Goal: Task Accomplishment & Management: Manage account settings

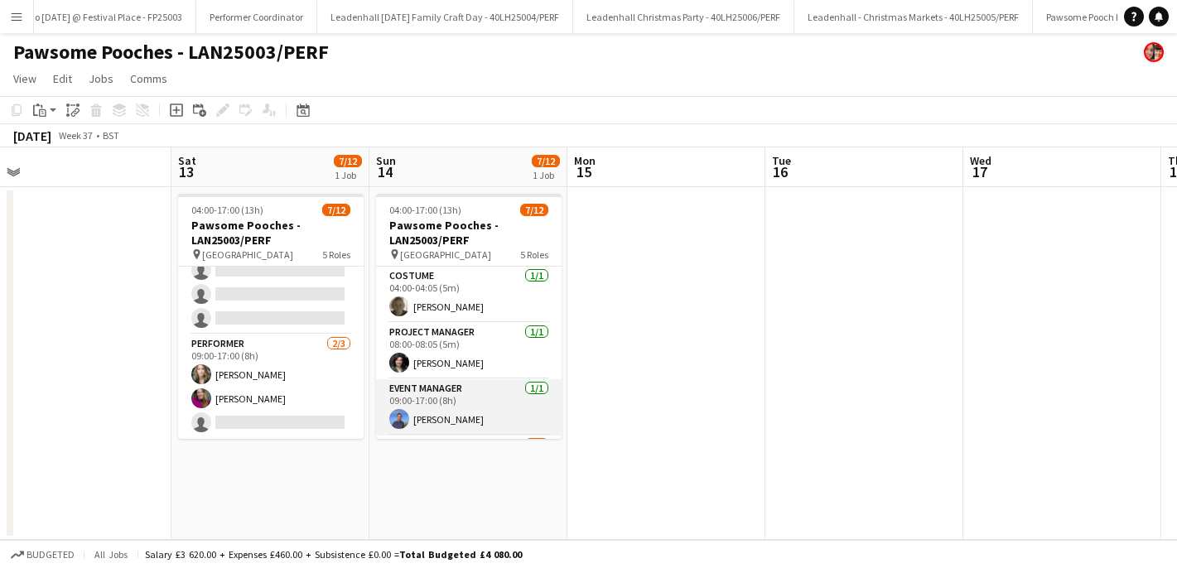
scroll to position [278, 0]
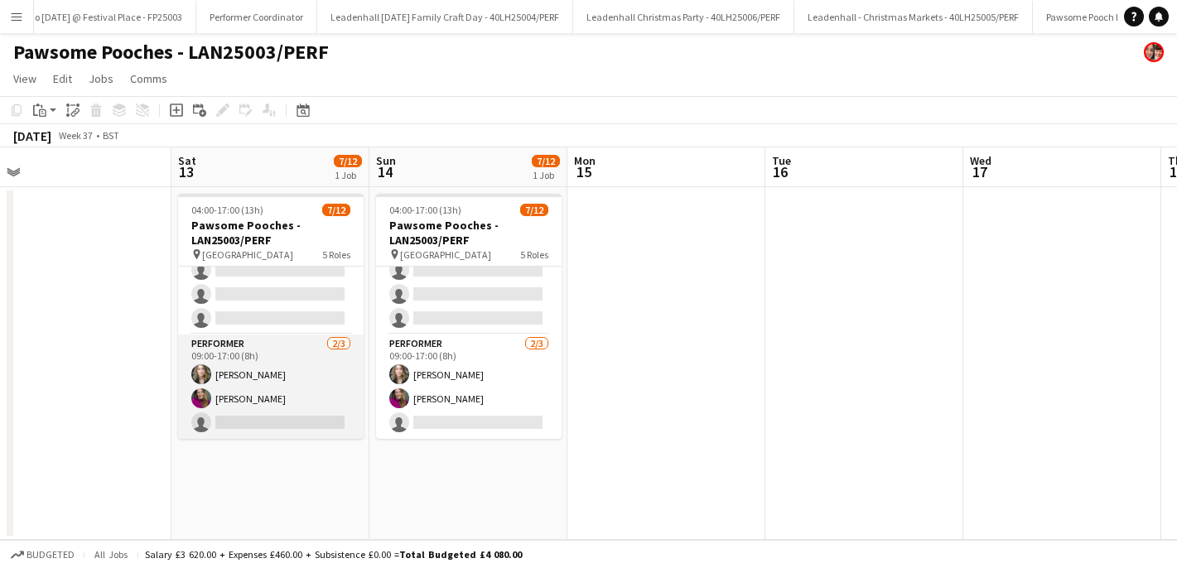
click at [251, 418] on app-card-role "Performer [DATE] 09:00-17:00 (8h) [PERSON_NAME] [PERSON_NAME] single-neutral-ac…" at bounding box center [271, 387] width 186 height 104
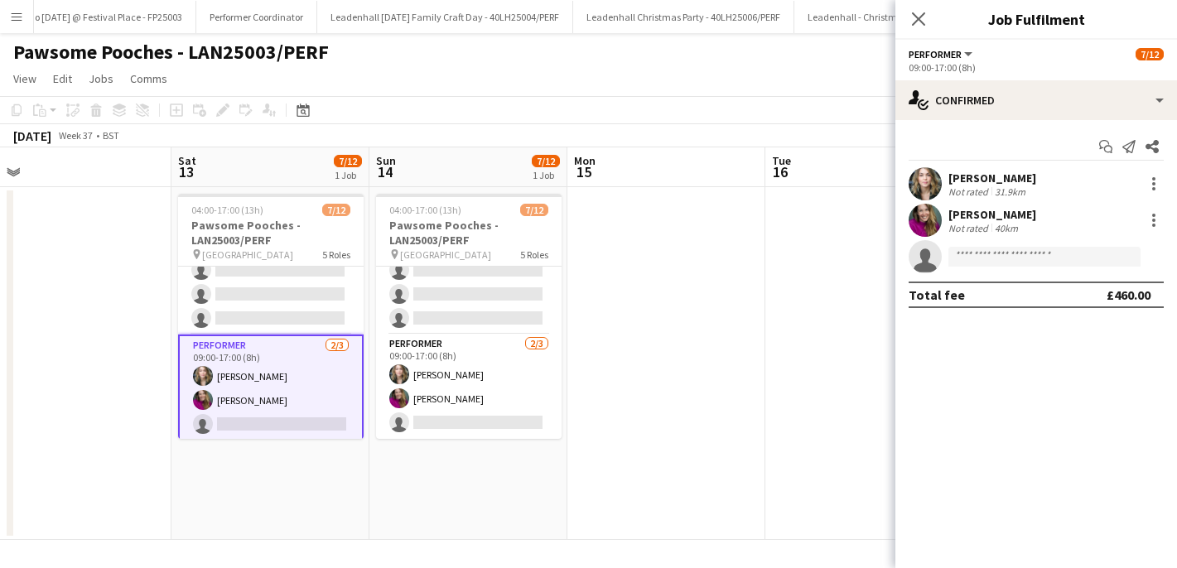
click at [251, 418] on app-card-role "Performer [DATE] 09:00-17:00 (8h) [PERSON_NAME] [PERSON_NAME] single-neutral-ac…" at bounding box center [271, 389] width 186 height 108
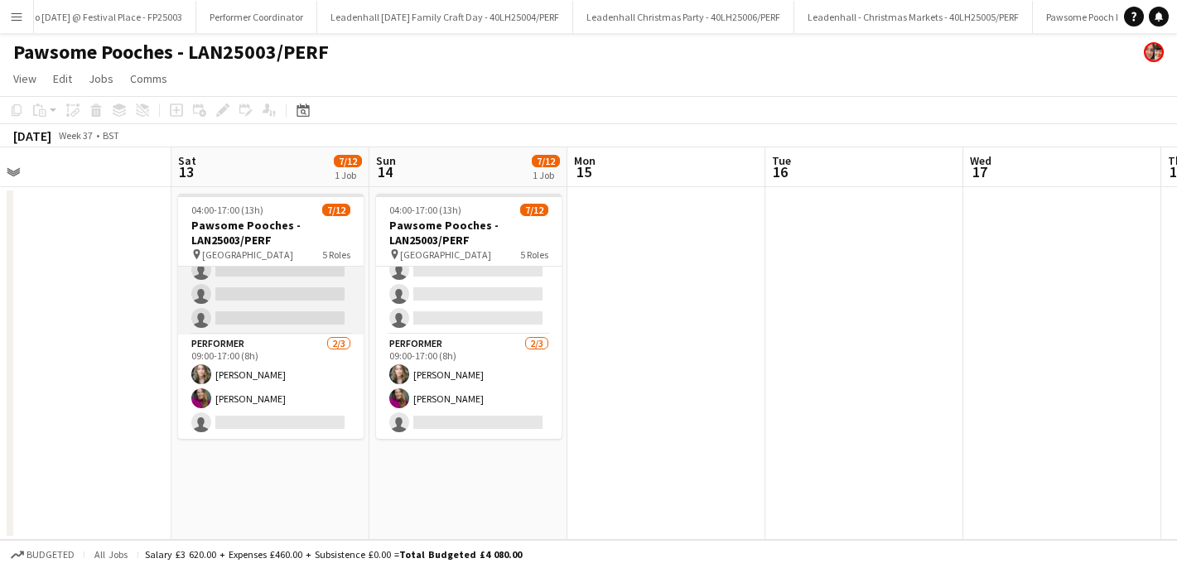
click at [247, 296] on app-card-role "Facilitator [DATE] 09:00-17:00 (8h) [PERSON_NAME] single-neutral-actions single…" at bounding box center [271, 246] width 186 height 176
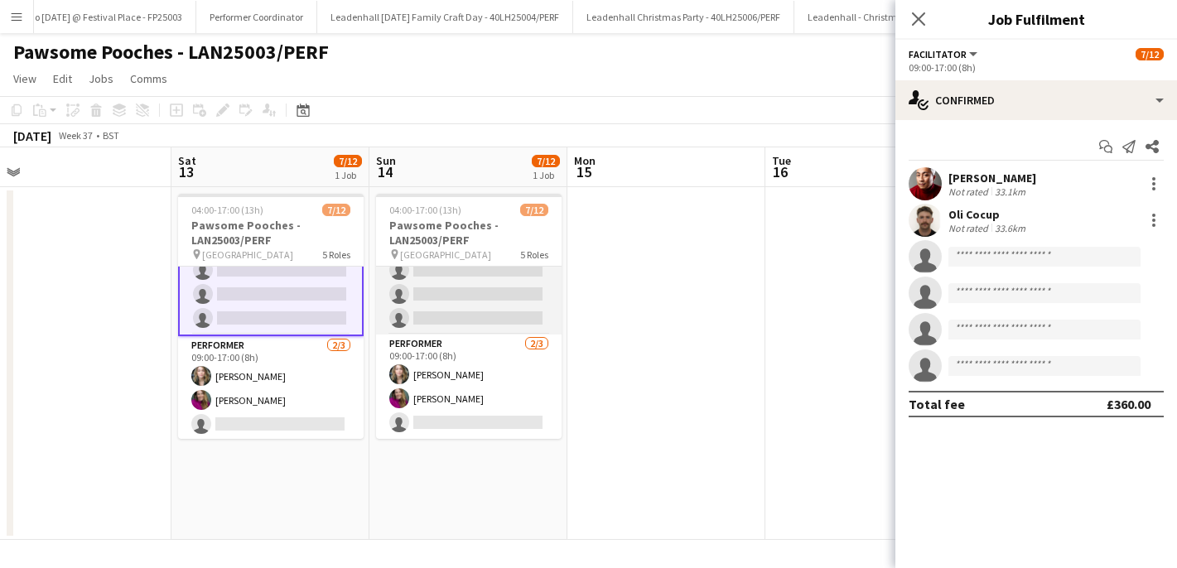
click at [457, 308] on app-card-role "Facilitator [DATE] 09:00-17:00 (8h) [PERSON_NAME] single-neutral-actions single…" at bounding box center [469, 246] width 186 height 176
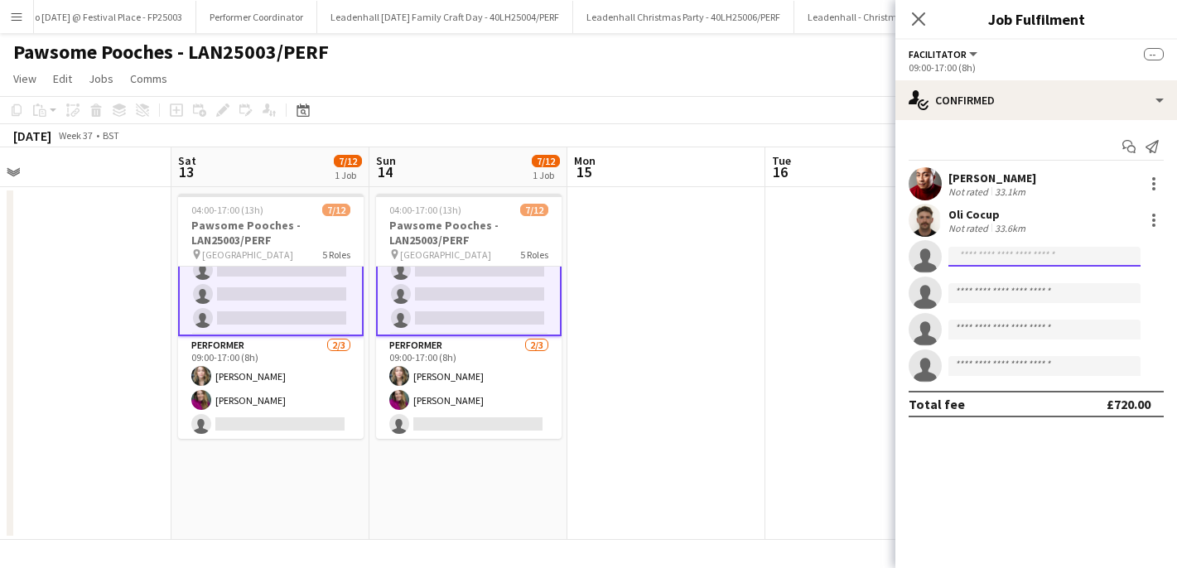
click at [1052, 252] on input at bounding box center [1045, 257] width 192 height 20
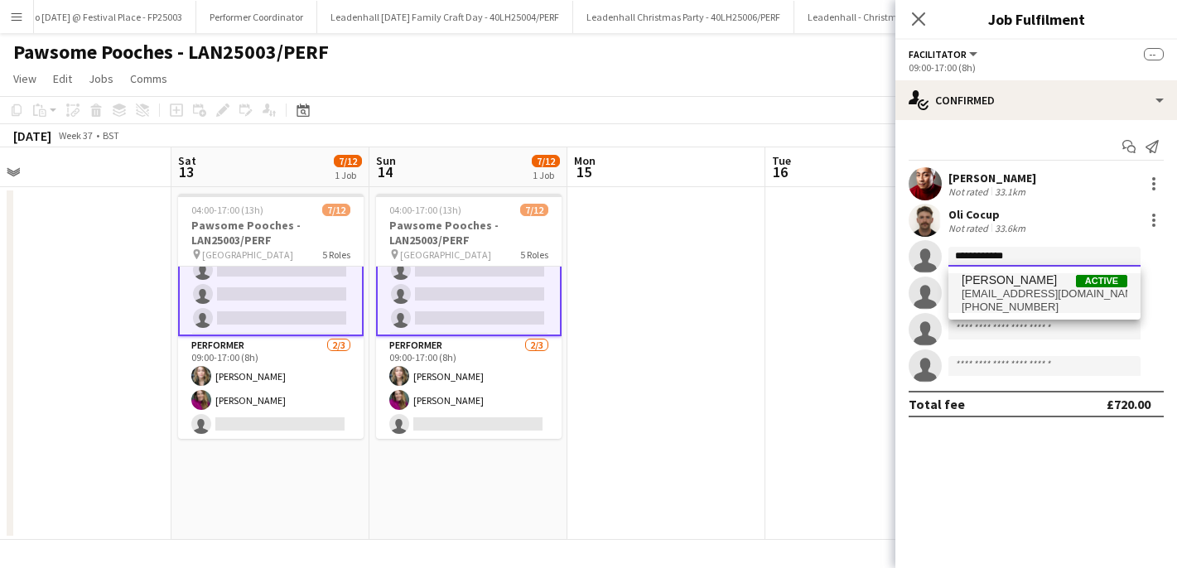
type input "**********"
click at [1048, 301] on span "[PHONE_NUMBER]" at bounding box center [1045, 307] width 166 height 13
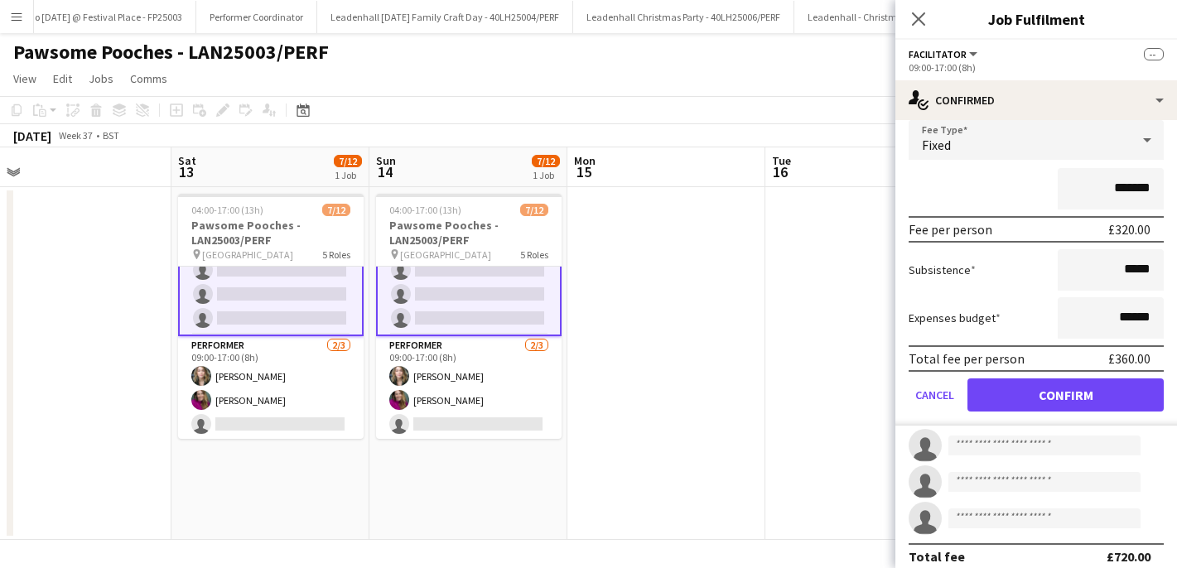
scroll to position [191, 0]
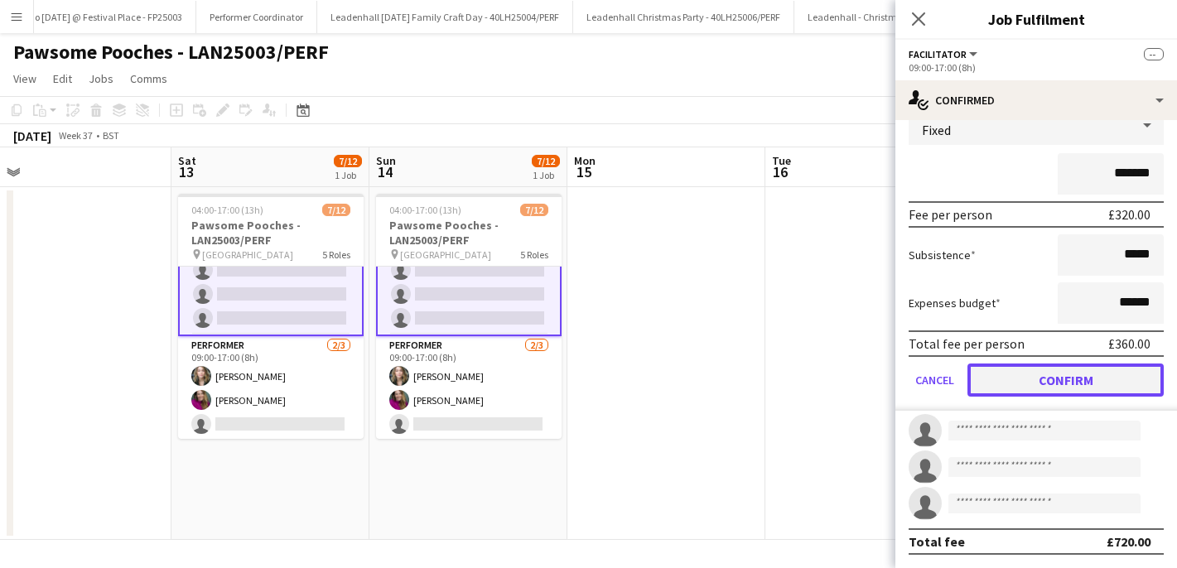
click at [1054, 383] on button "Confirm" at bounding box center [1066, 380] width 196 height 33
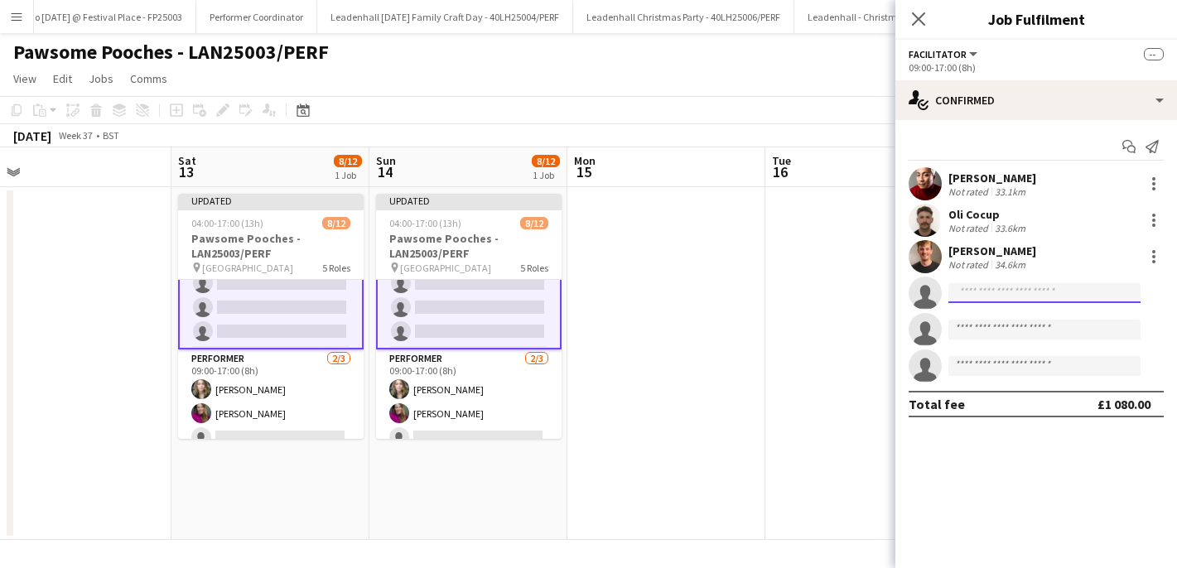
click at [1005, 293] on input at bounding box center [1045, 293] width 192 height 20
type input "*"
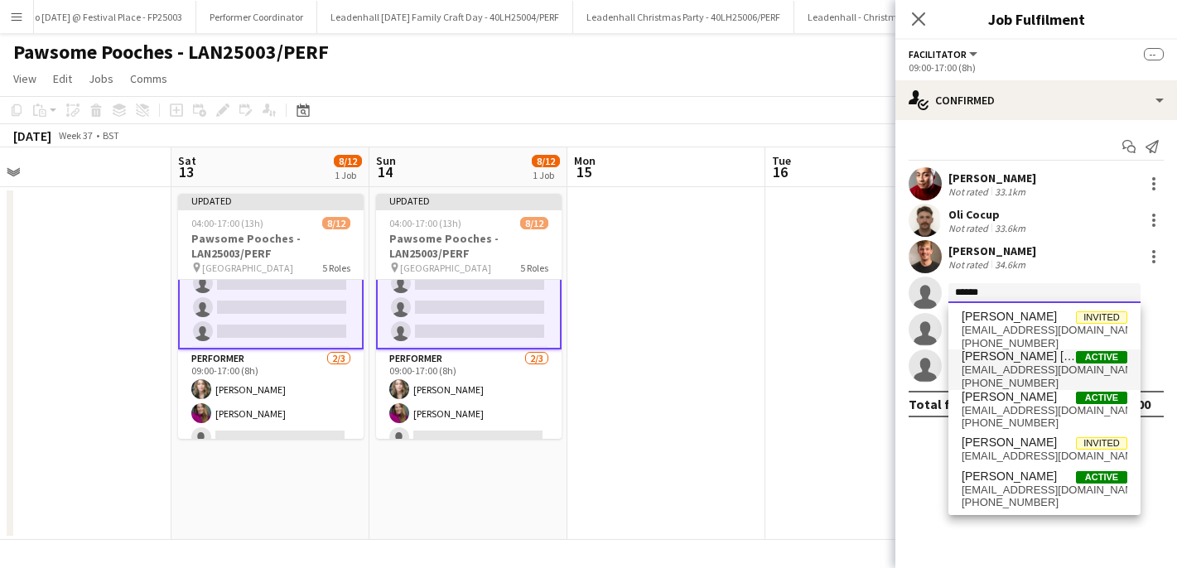
scroll to position [1, 0]
type input "*"
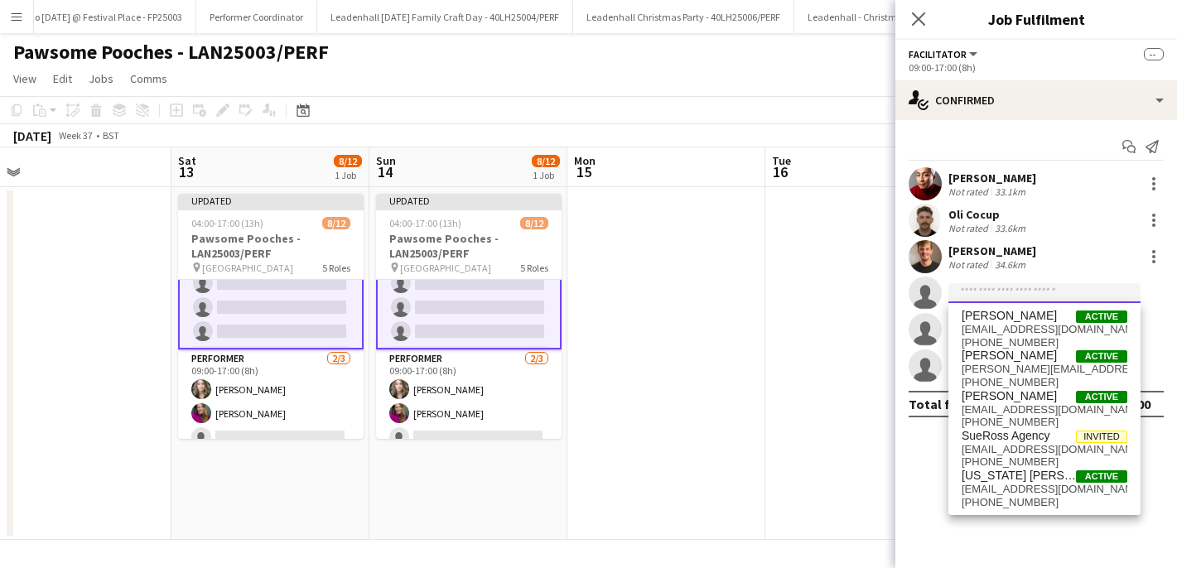
scroll to position [0, 0]
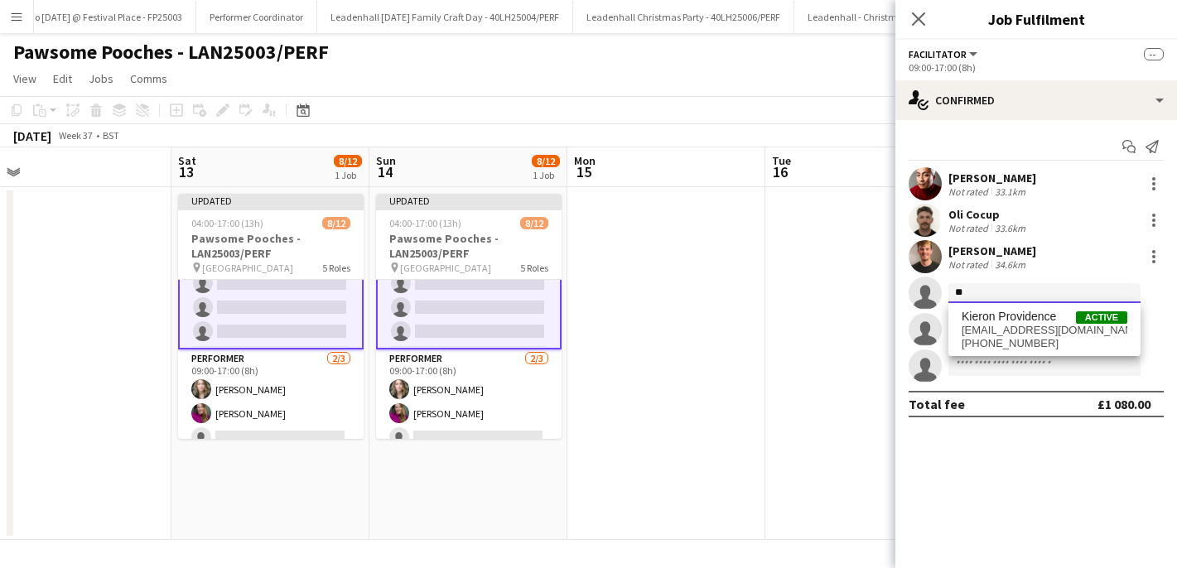
type input "*"
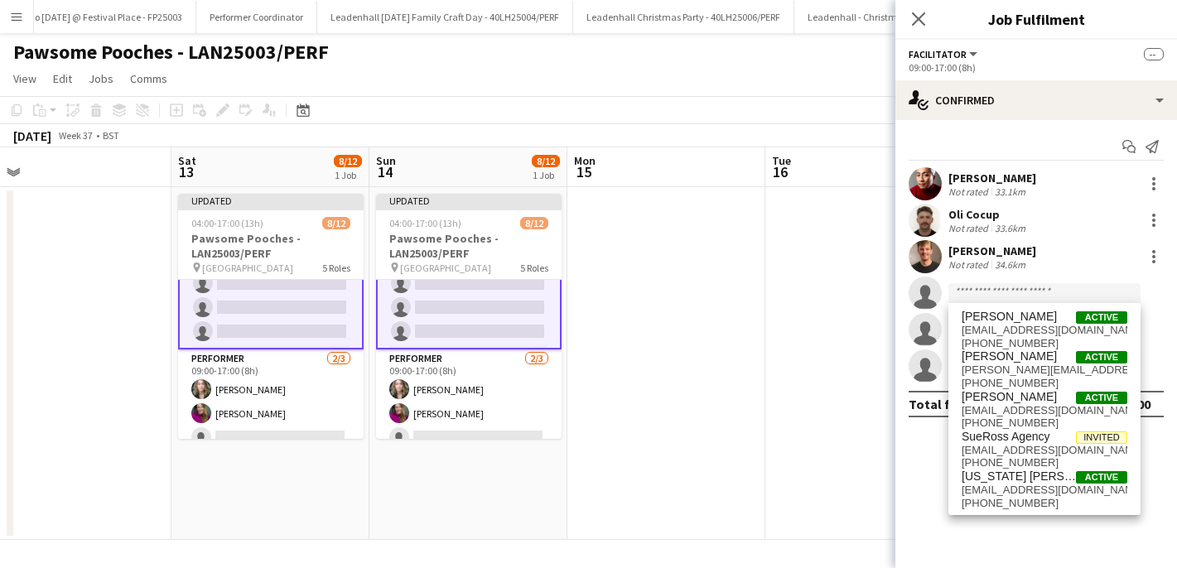
click at [776, 421] on app-date-cell at bounding box center [865, 363] width 198 height 353
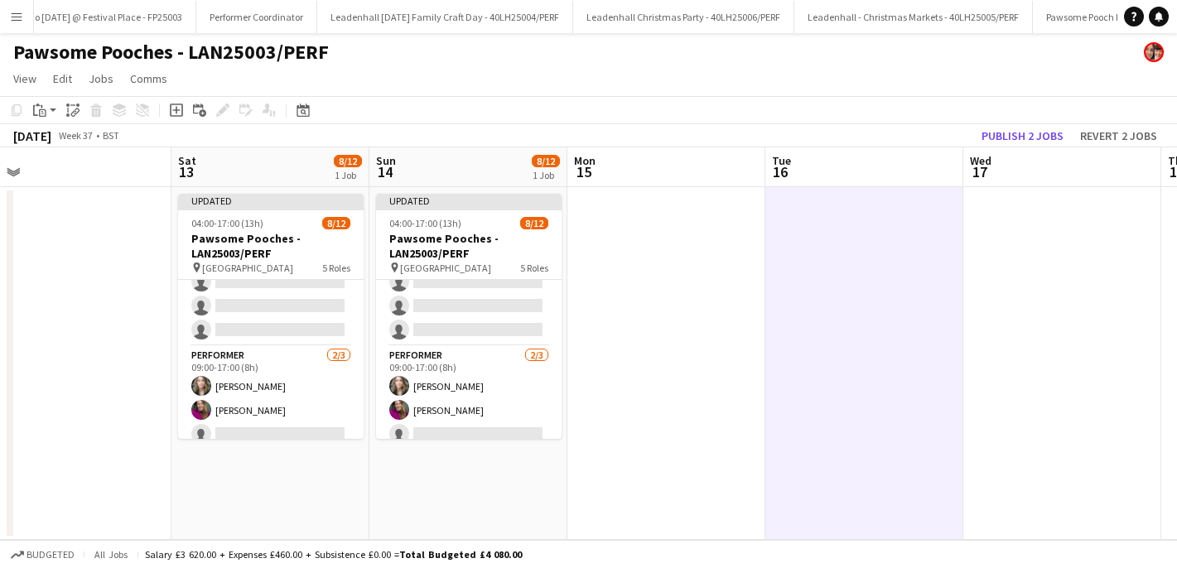
scroll to position [278, 0]
click at [1013, 123] on app-toolbar "Copy Paste Paste Command V Paste with crew Command Shift V Paste linked Job [GE…" at bounding box center [588, 110] width 1177 height 28
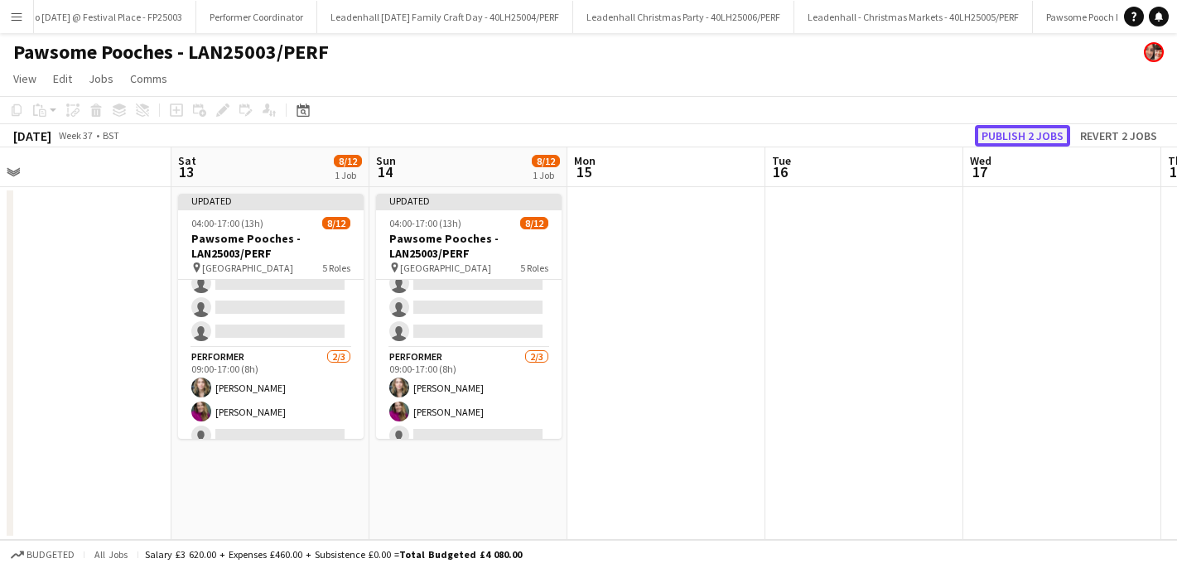
click at [1044, 131] on button "Publish 2 jobs" at bounding box center [1022, 136] width 95 height 22
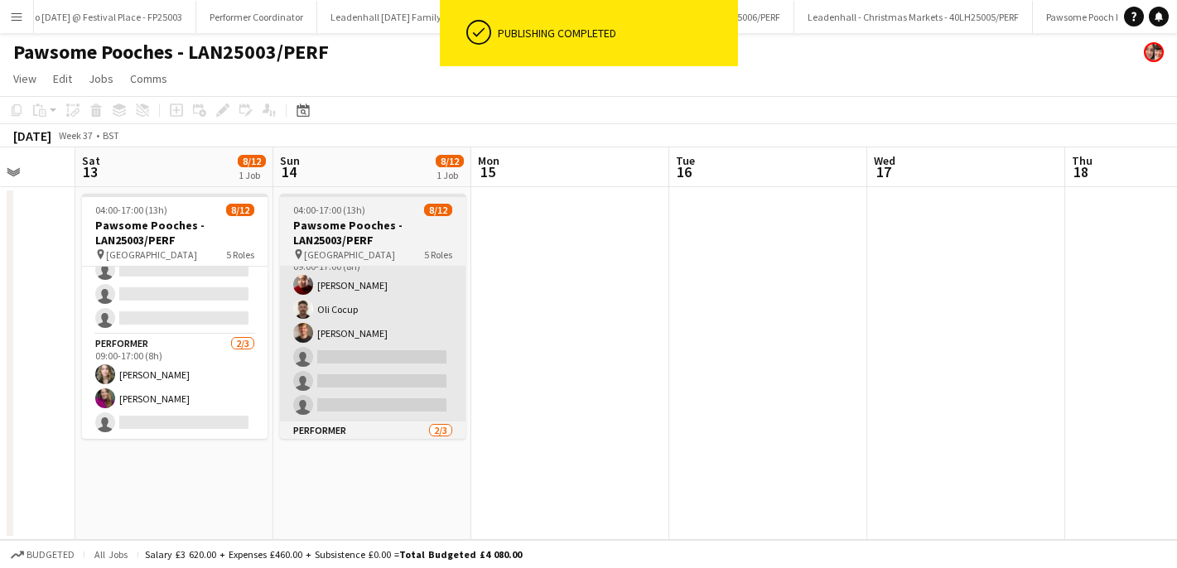
scroll to position [0, 477]
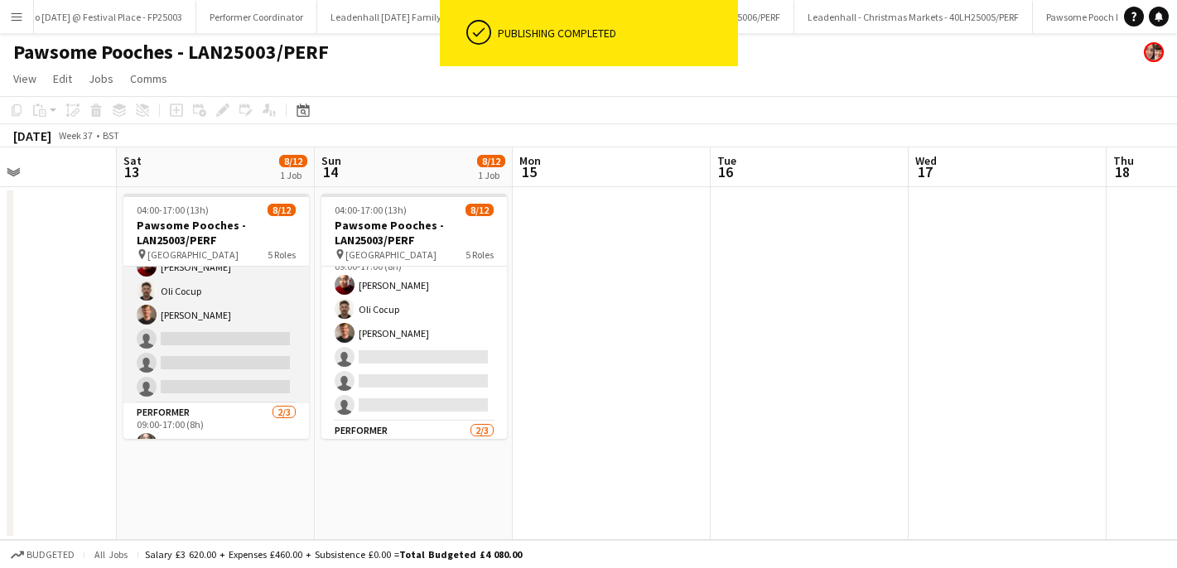
click at [217, 340] on app-card-role "Facilitator [DATE] 09:00-17:00 (8h) [PERSON_NAME] [PERSON_NAME] [PERSON_NAME] s…" at bounding box center [216, 315] width 186 height 176
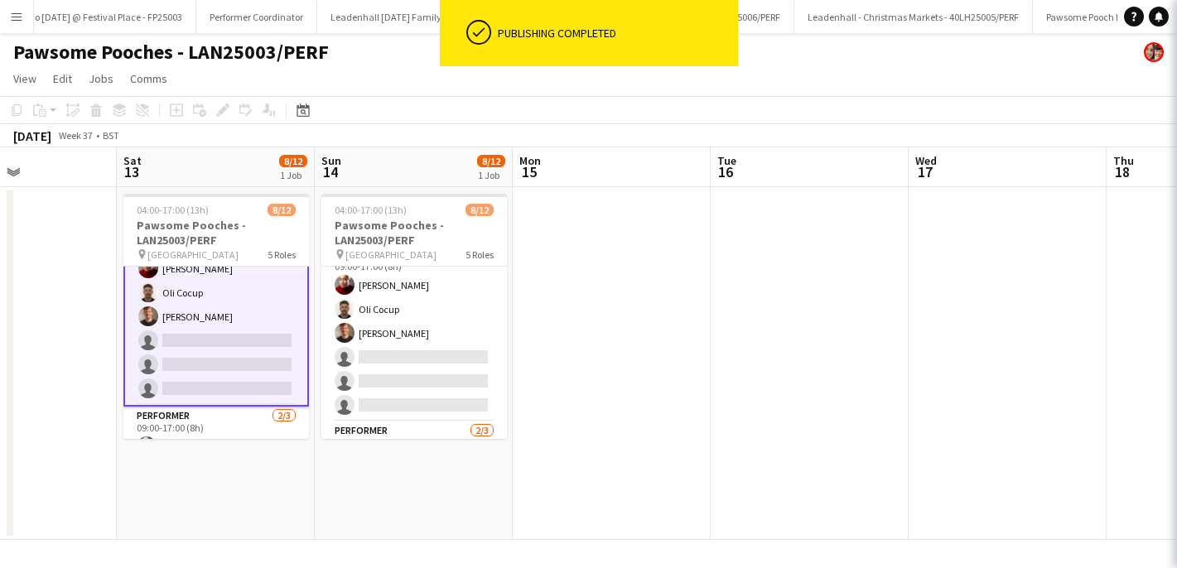
scroll to position [210, 0]
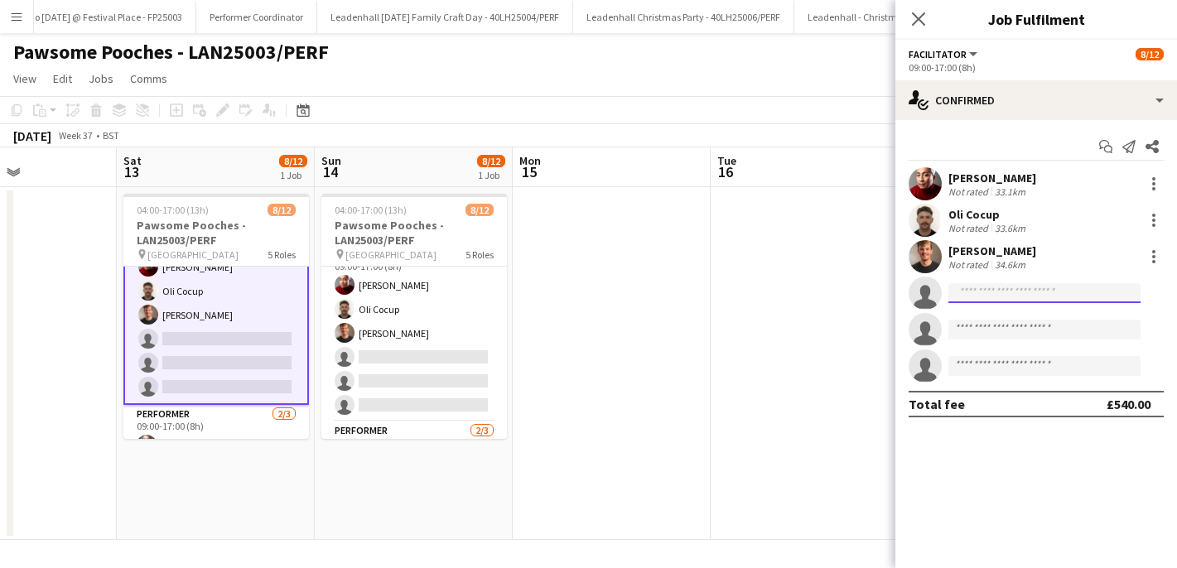
click at [991, 292] on input at bounding box center [1045, 293] width 192 height 20
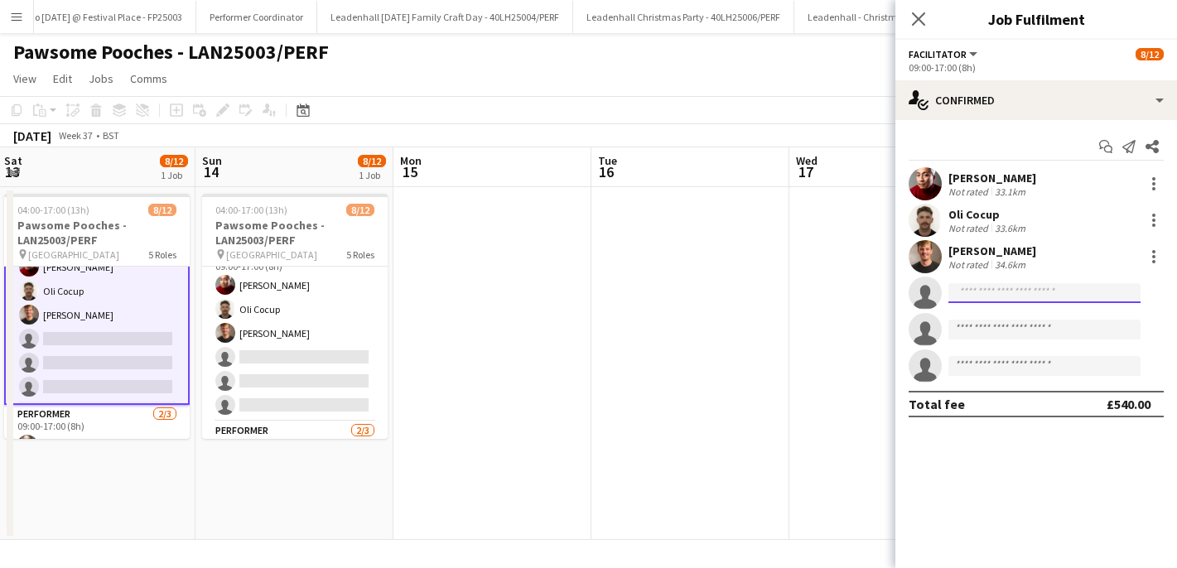
scroll to position [0, 607]
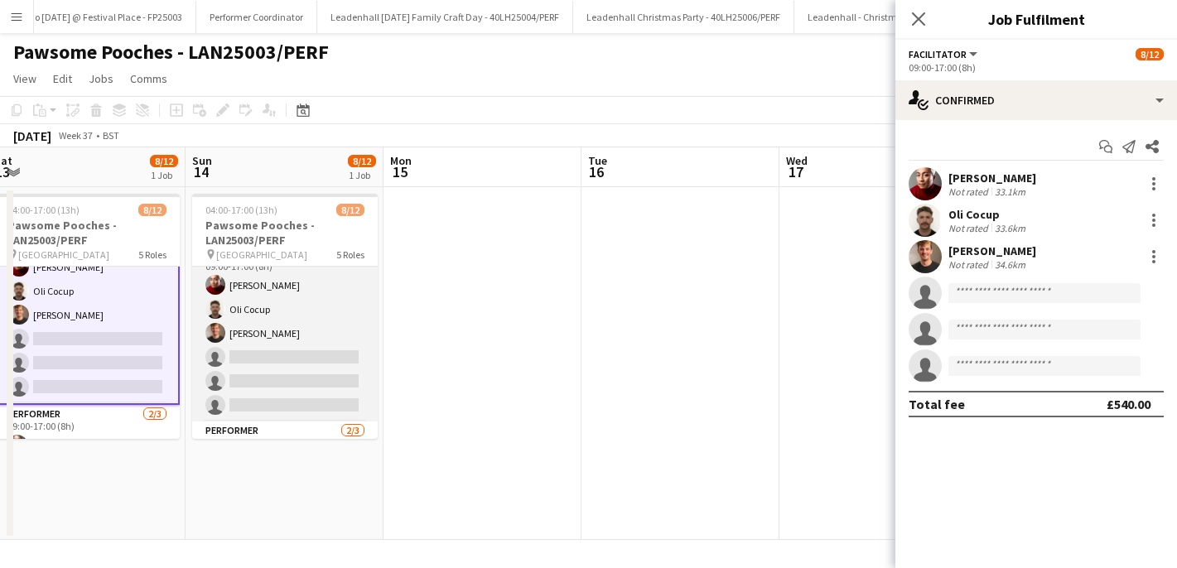
click at [291, 342] on app-card-role "Facilitator [DATE] 09:00-17:00 (8h) [PERSON_NAME] [PERSON_NAME] [PERSON_NAME] s…" at bounding box center [285, 333] width 186 height 176
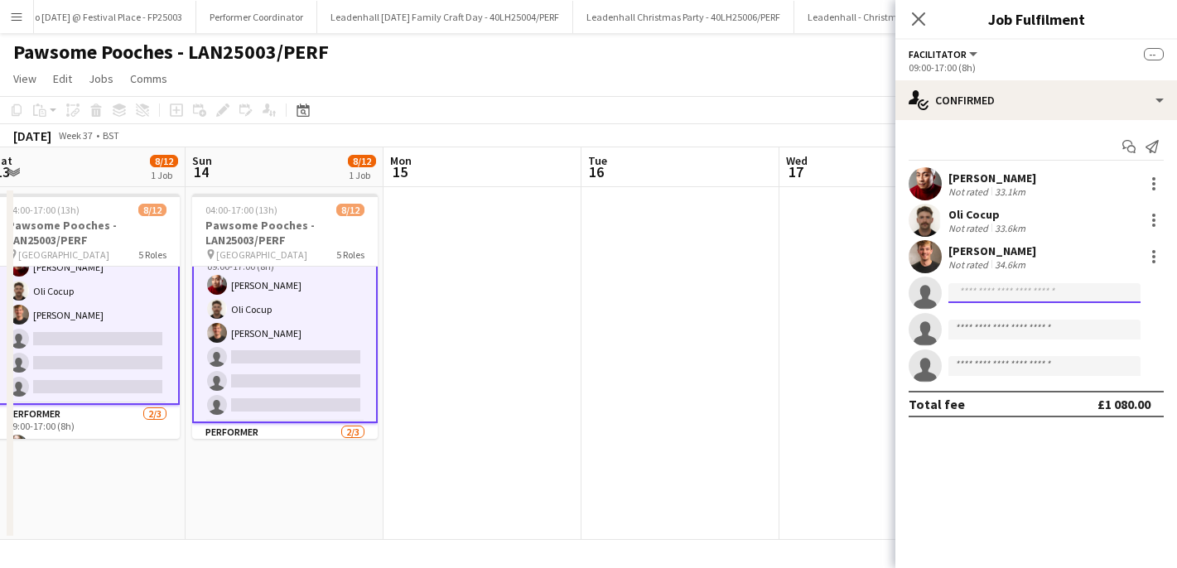
click at [964, 292] on input at bounding box center [1045, 293] width 192 height 20
type input "*"
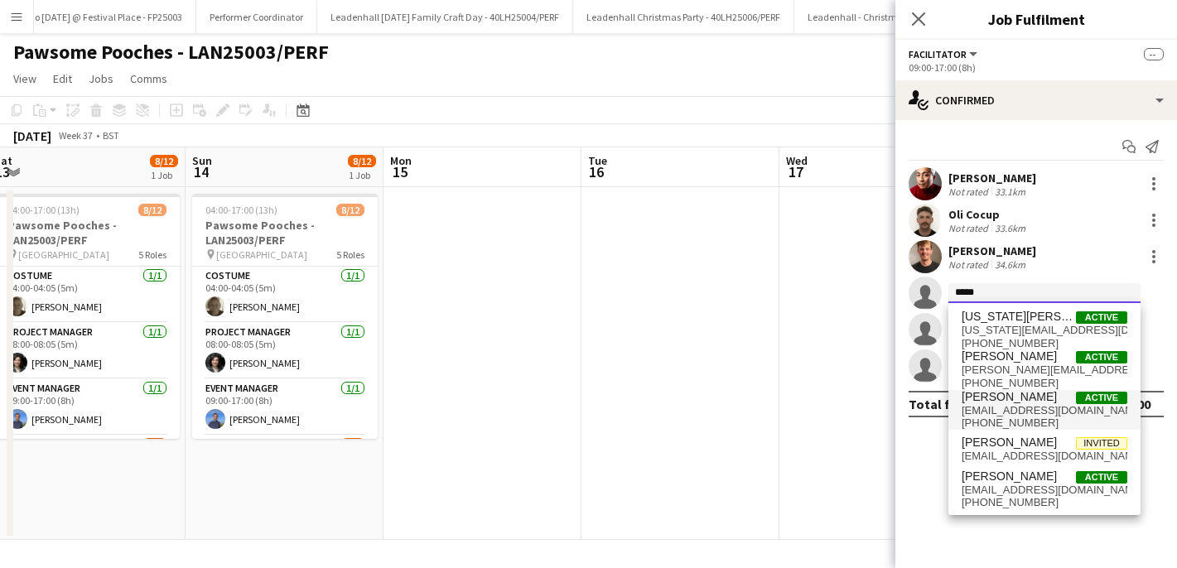
type input "*****"
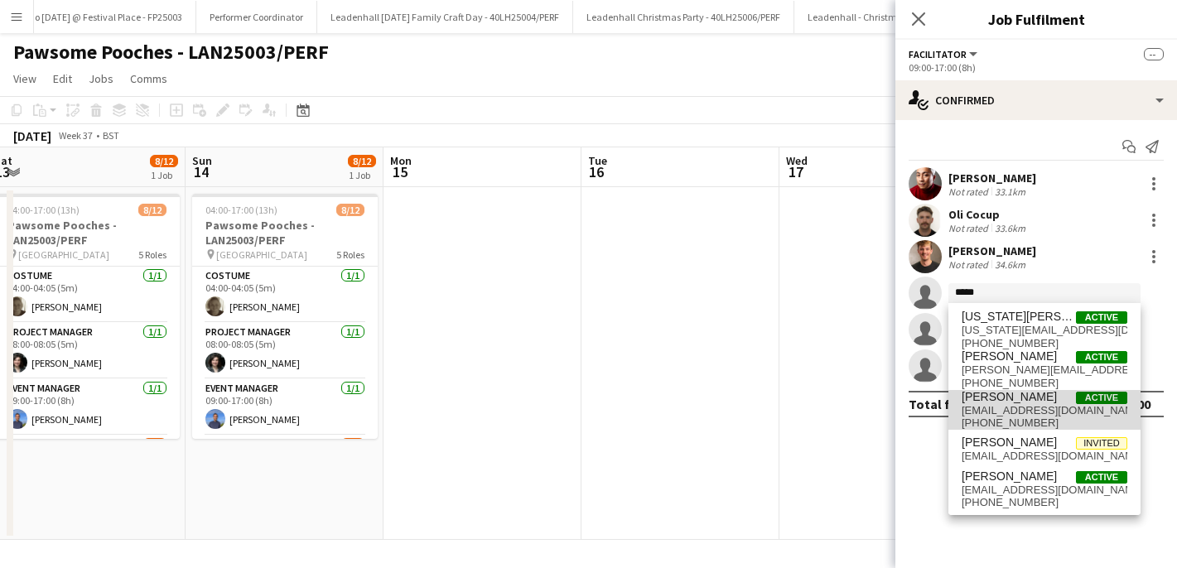
click at [1025, 414] on span "[EMAIL_ADDRESS][DOMAIN_NAME]" at bounding box center [1045, 410] width 166 height 13
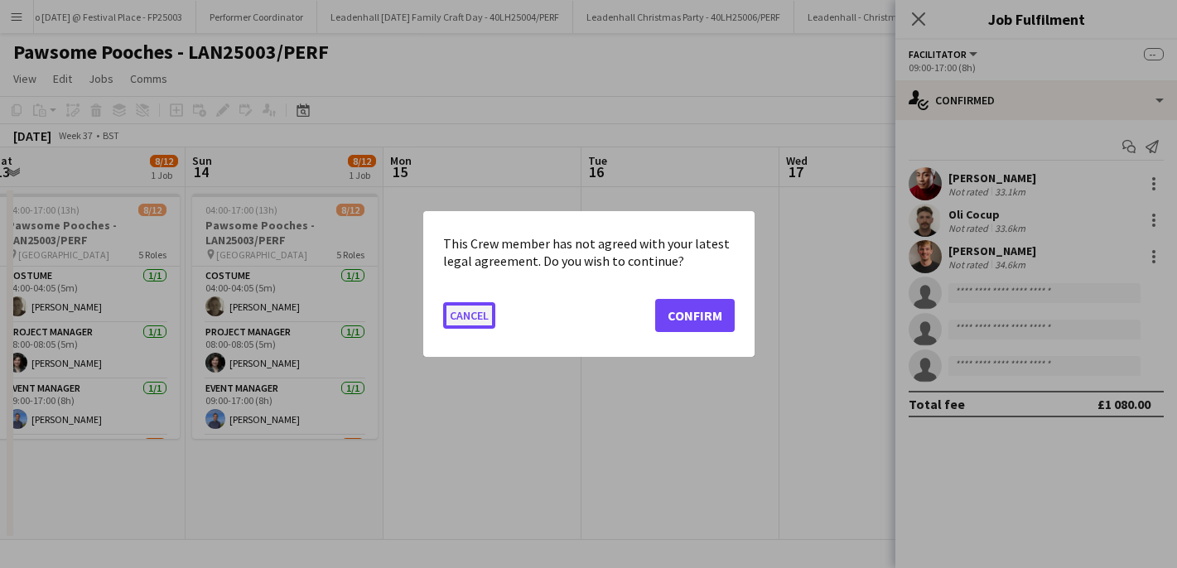
click at [464, 312] on button "Cancel" at bounding box center [469, 315] width 52 height 27
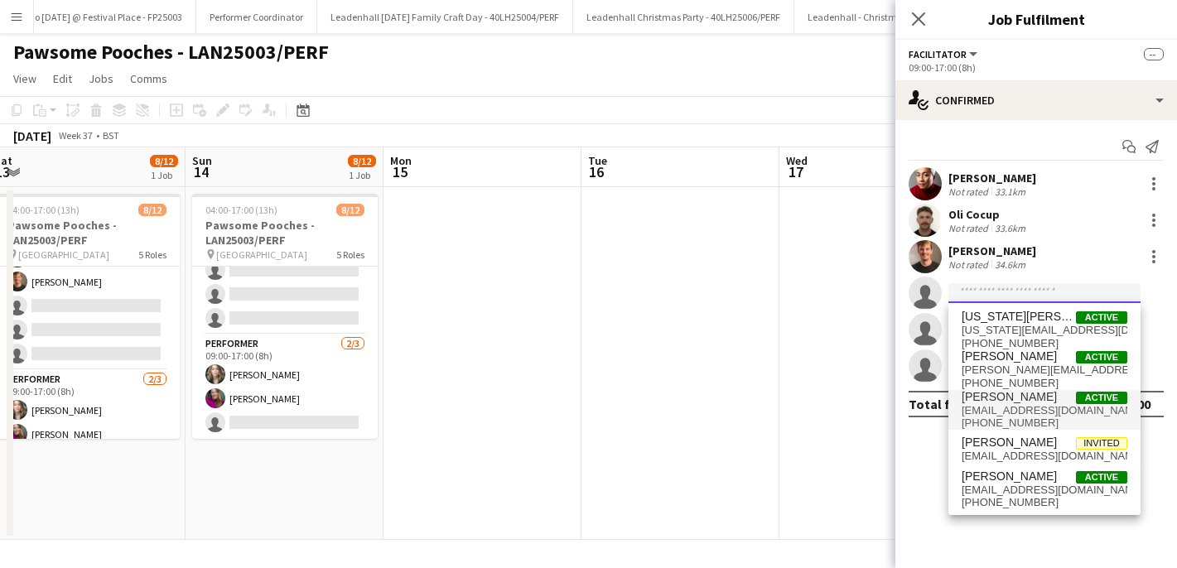
scroll to position [278, 0]
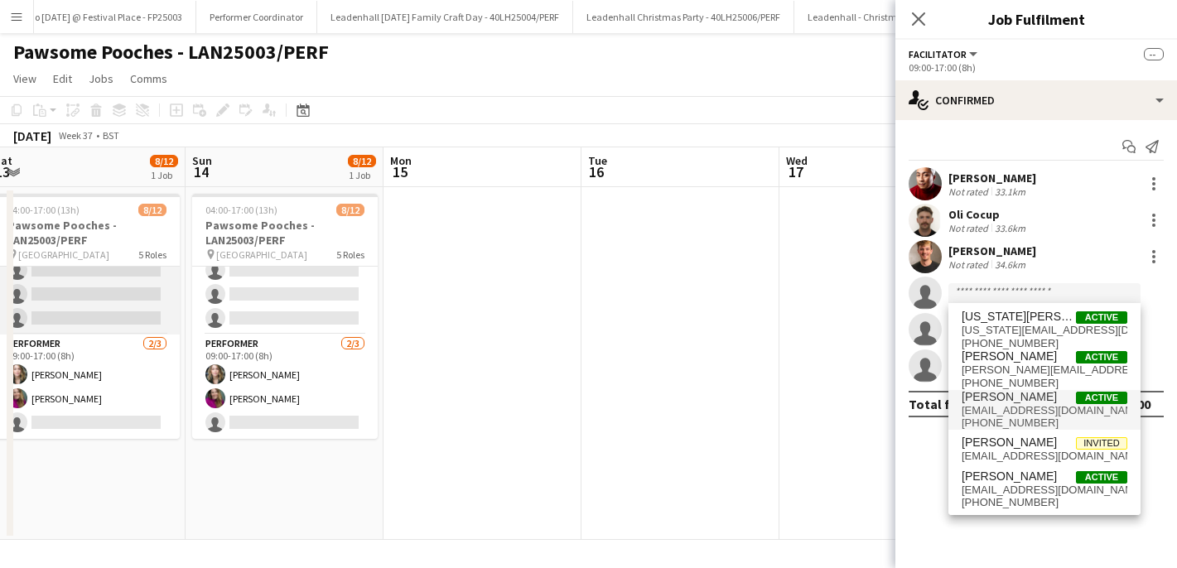
click at [114, 274] on app-card-role "Facilitator [DATE] 09:00-17:00 (8h) [PERSON_NAME] [PERSON_NAME] [PERSON_NAME] s…" at bounding box center [87, 246] width 186 height 176
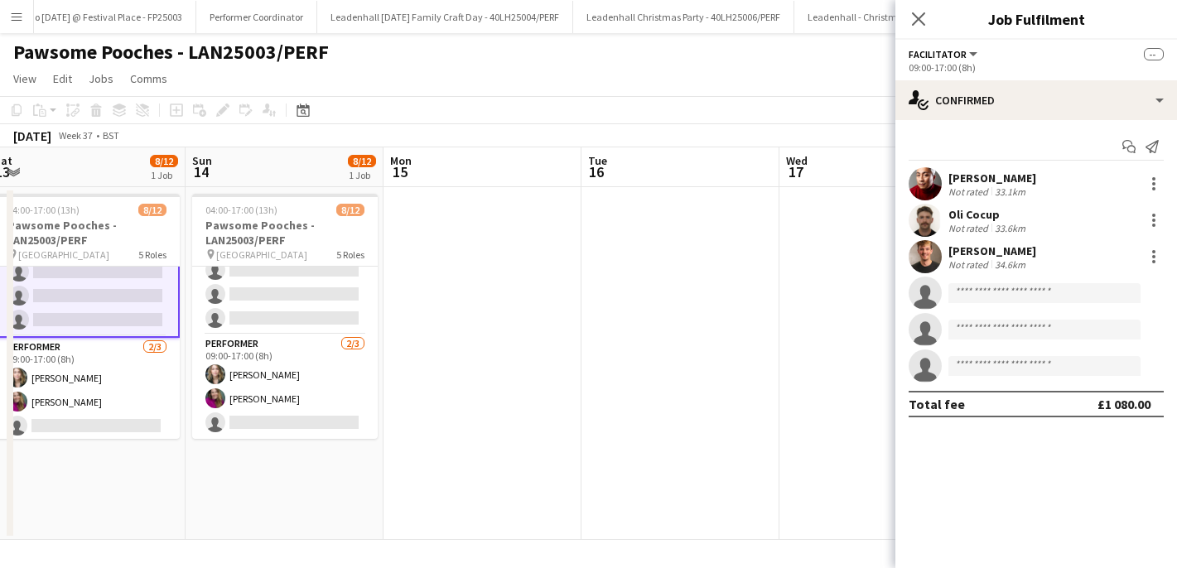
scroll to position [279, 0]
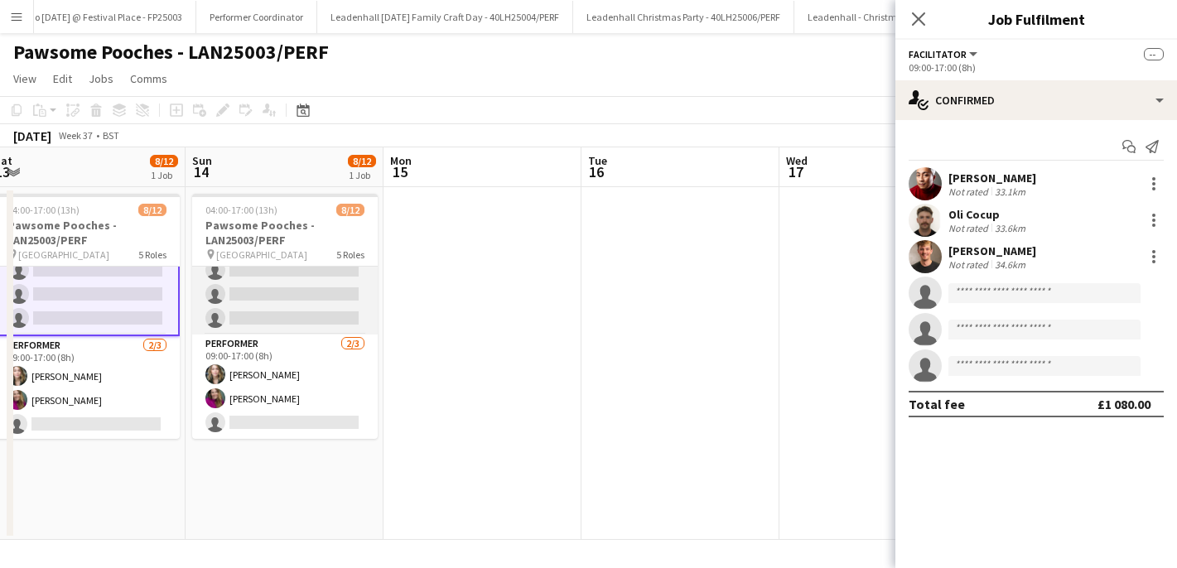
click at [273, 286] on app-card-role "Facilitator [DATE] 09:00-17:00 (8h) [PERSON_NAME] [PERSON_NAME] [PERSON_NAME] s…" at bounding box center [285, 246] width 186 height 176
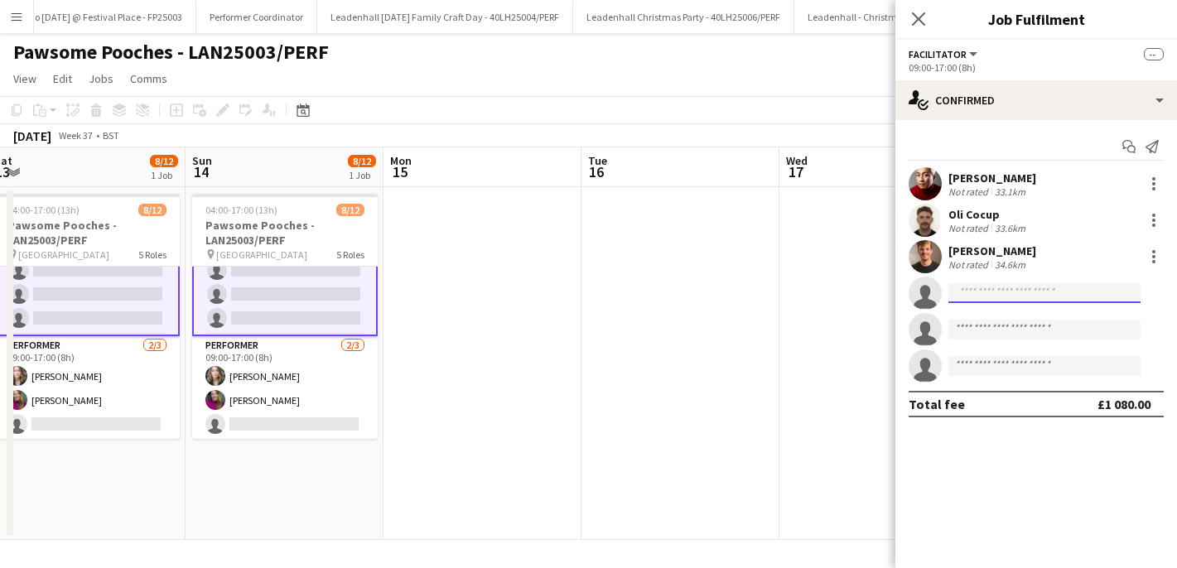
click at [993, 296] on input at bounding box center [1045, 293] width 192 height 20
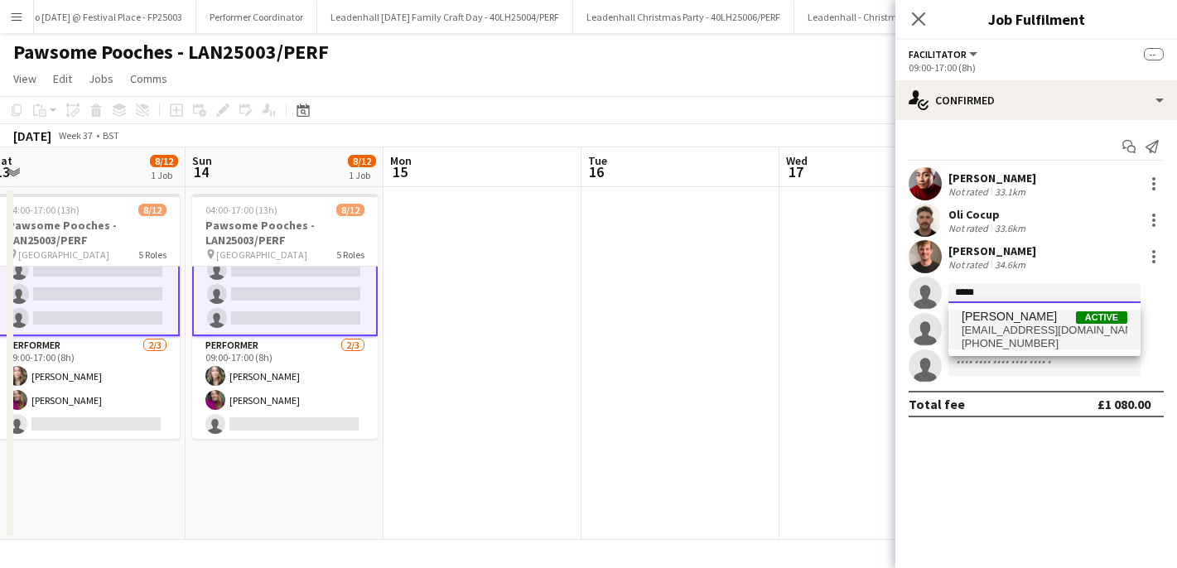
type input "*****"
click at [1026, 341] on span "[PHONE_NUMBER]" at bounding box center [1045, 343] width 166 height 13
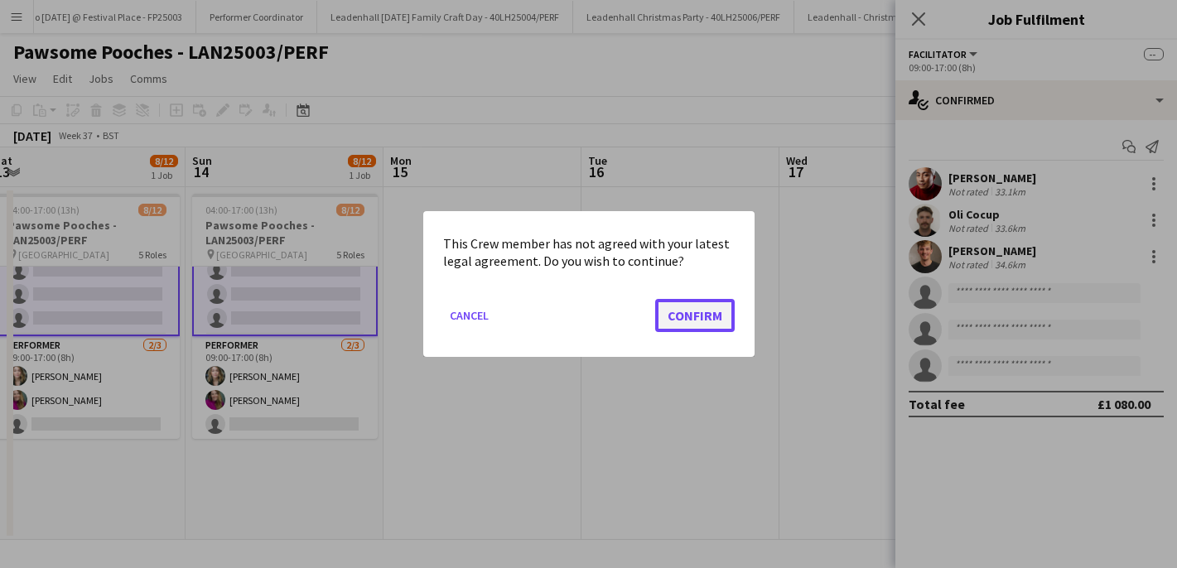
click at [703, 317] on button "Confirm" at bounding box center [695, 315] width 80 height 33
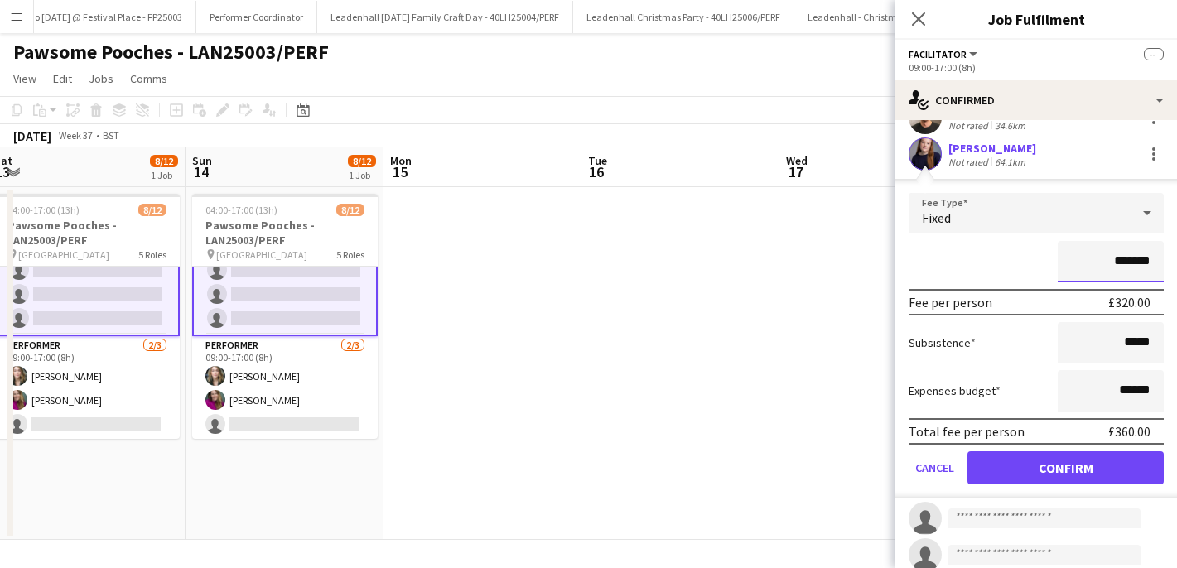
scroll to position [191, 0]
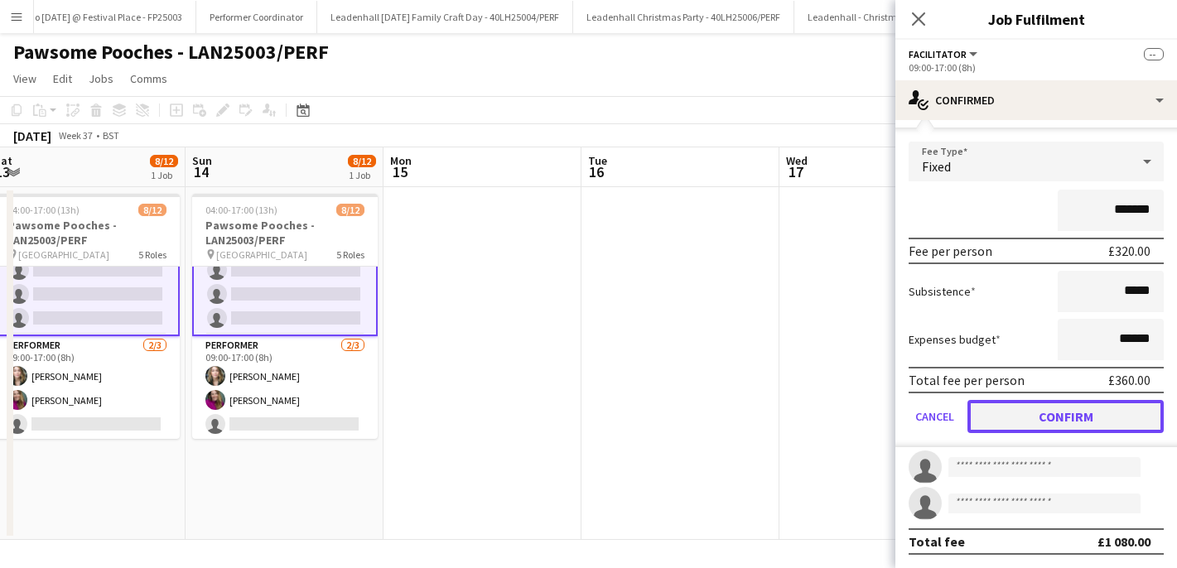
click at [1031, 419] on button "Confirm" at bounding box center [1066, 416] width 196 height 33
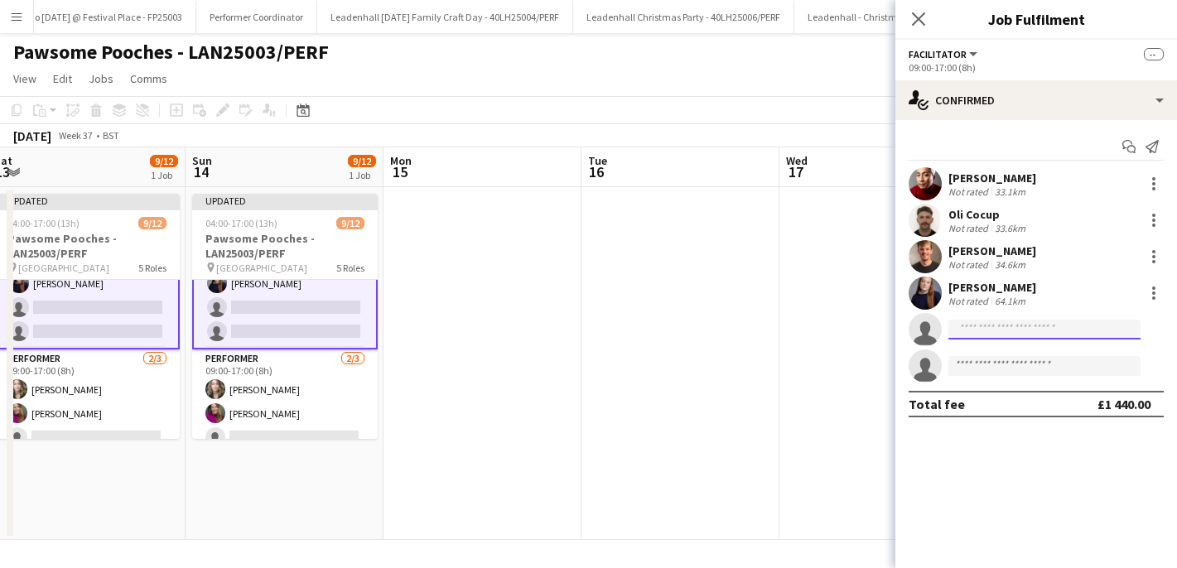
click at [1000, 336] on input at bounding box center [1045, 330] width 192 height 20
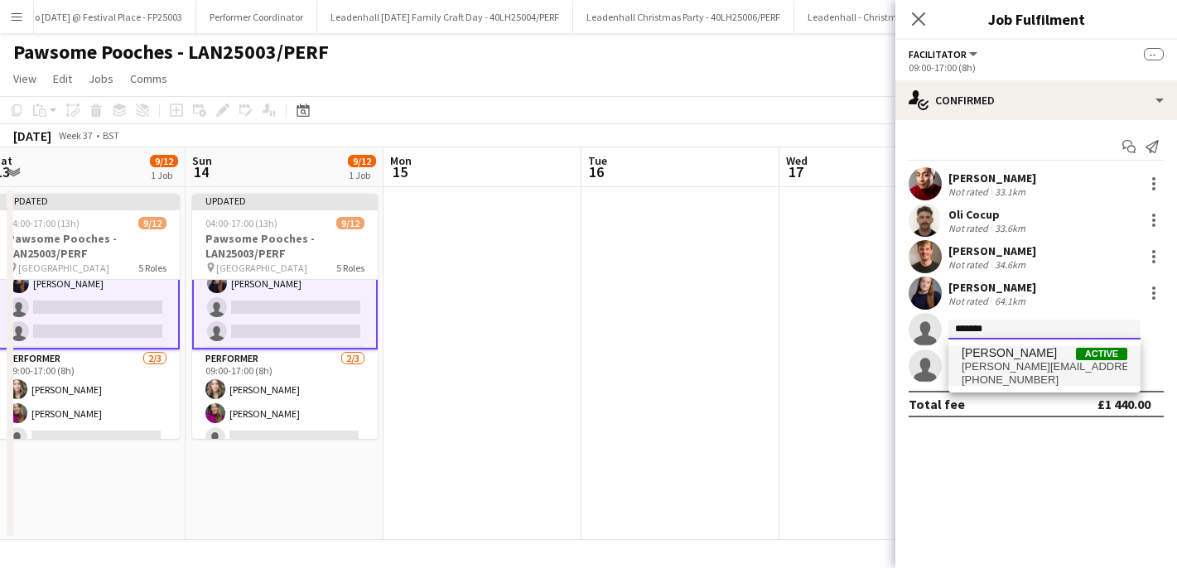
type input "*******"
click at [1009, 370] on span "[PERSON_NAME][EMAIL_ADDRESS][DOMAIN_NAME]" at bounding box center [1045, 366] width 166 height 13
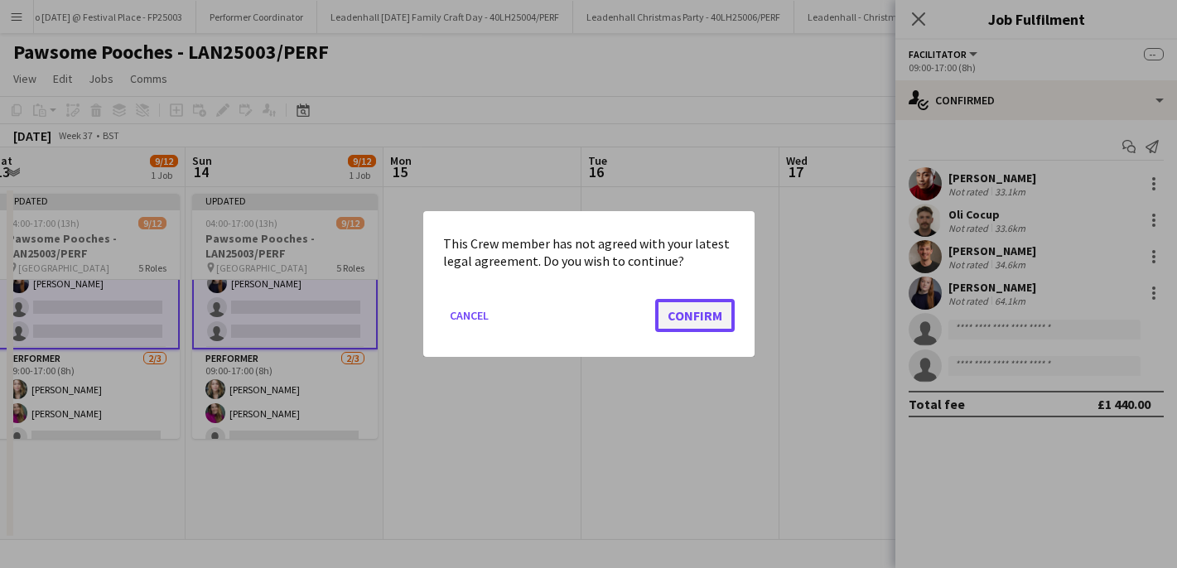
click at [697, 319] on button "Confirm" at bounding box center [695, 315] width 80 height 33
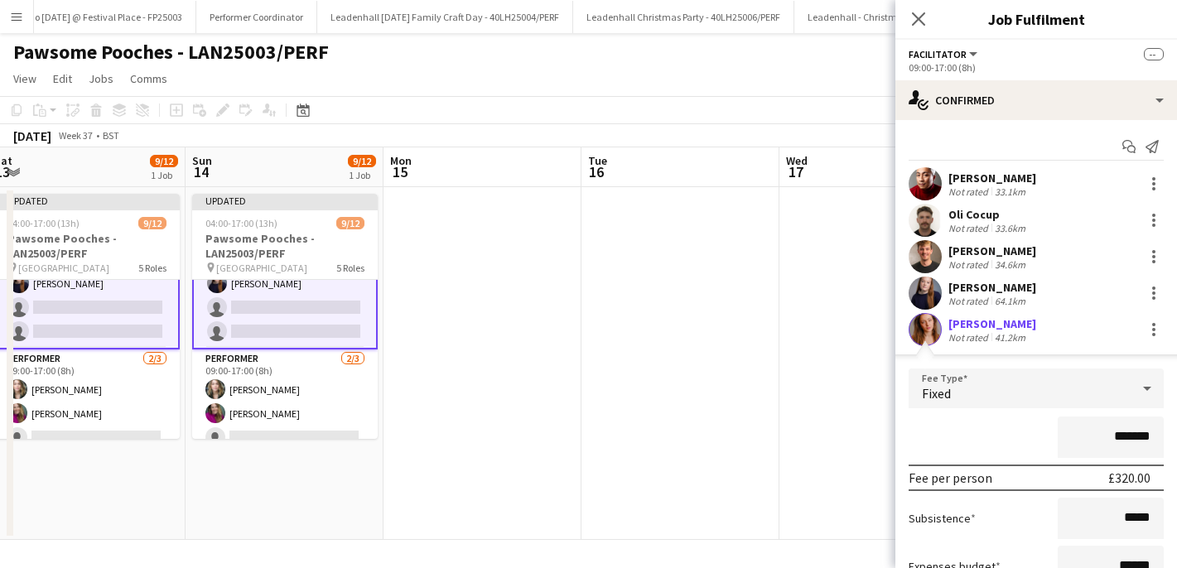
scroll to position [191, 0]
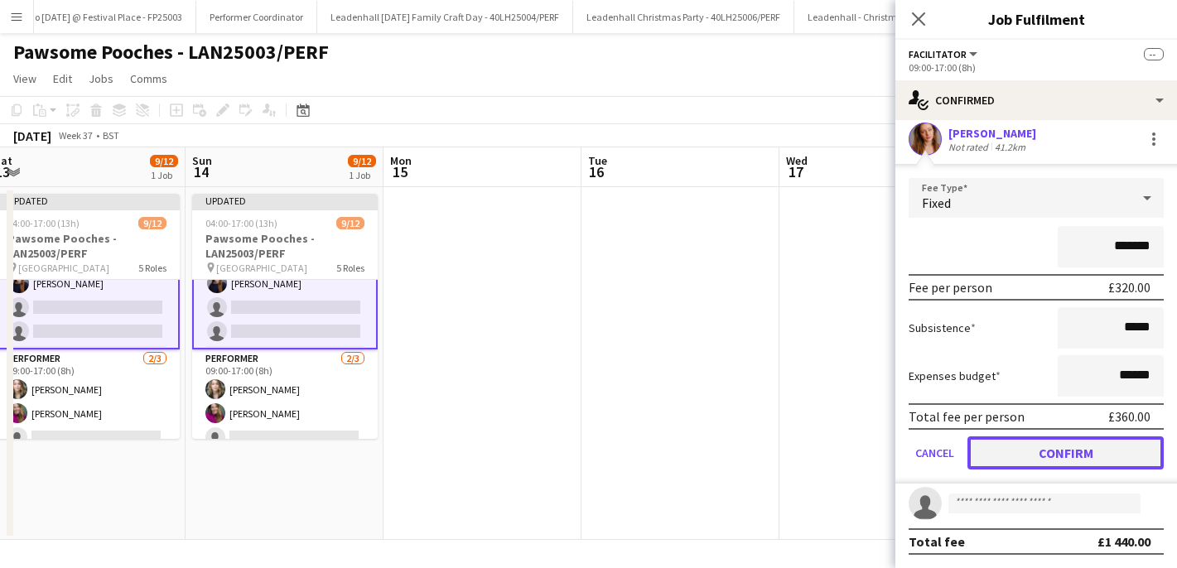
click at [1062, 462] on button "Confirm" at bounding box center [1066, 453] width 196 height 33
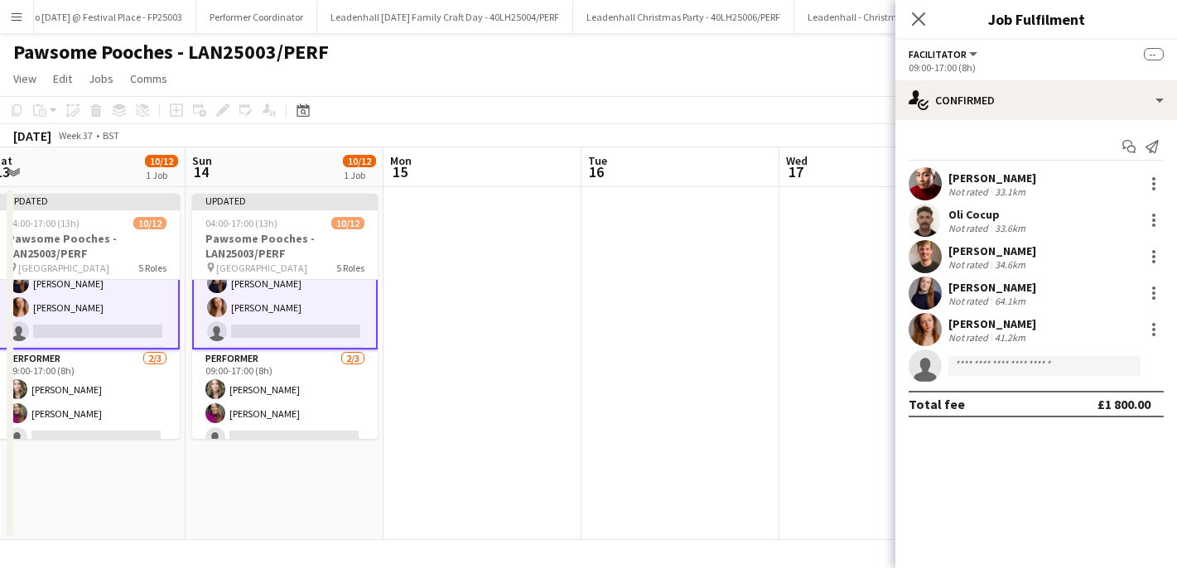
scroll to position [0, 0]
click at [796, 98] on app-toolbar "Copy Paste Paste Command V Paste with crew Command Shift V Paste linked Job [GE…" at bounding box center [588, 110] width 1177 height 28
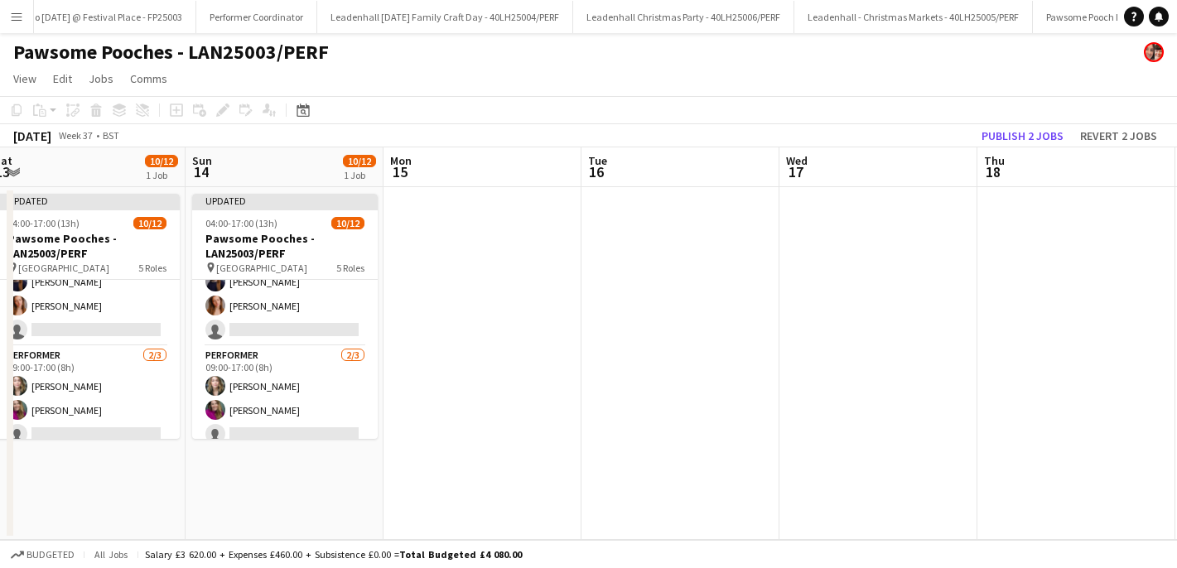
scroll to position [278, 0]
click at [1026, 135] on button "Publish 2 jobs" at bounding box center [1022, 136] width 95 height 22
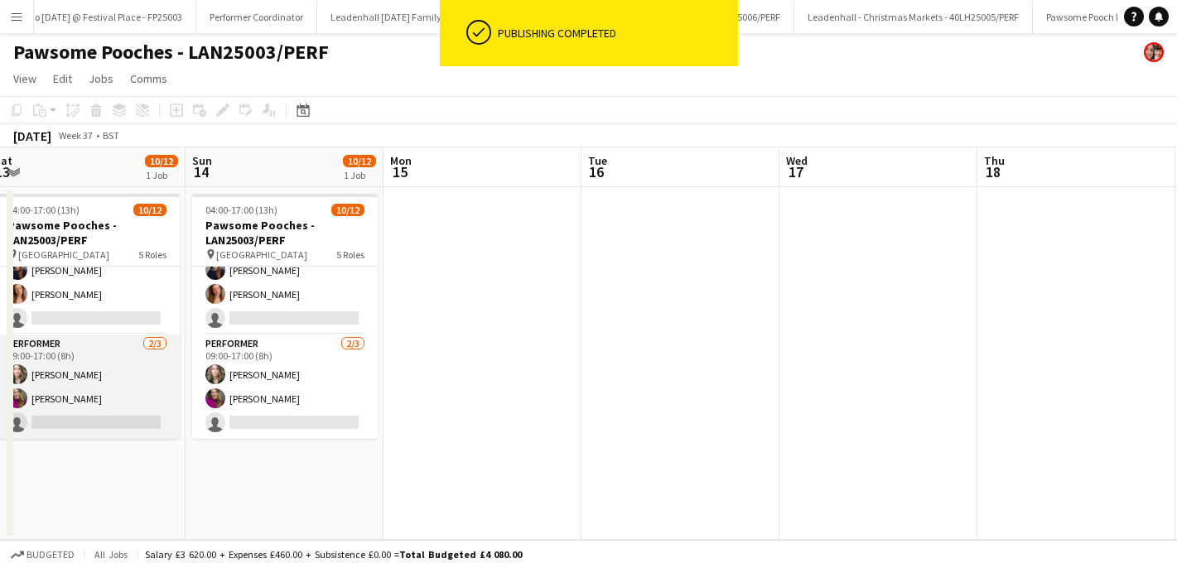
click at [93, 413] on app-card-role "Performer [DATE] 09:00-17:00 (8h) [PERSON_NAME] [PERSON_NAME] single-neutral-ac…" at bounding box center [87, 387] width 186 height 104
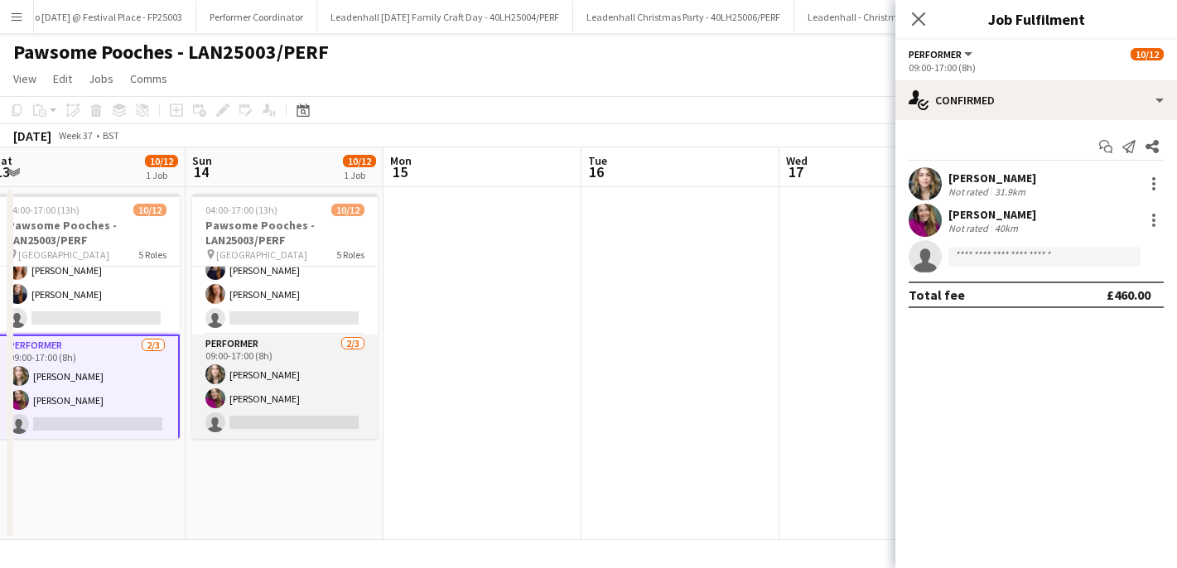
click at [330, 394] on app-card-role "Performer [DATE] 09:00-17:00 (8h) [PERSON_NAME] [PERSON_NAME] single-neutral-ac…" at bounding box center [285, 387] width 186 height 104
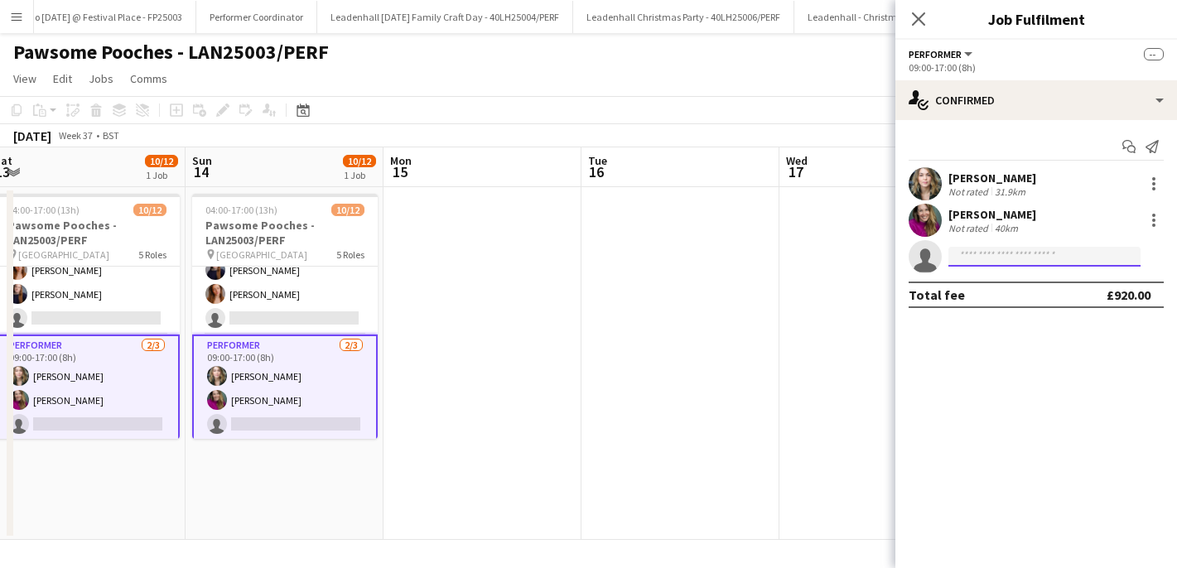
click at [1008, 255] on input at bounding box center [1045, 257] width 192 height 20
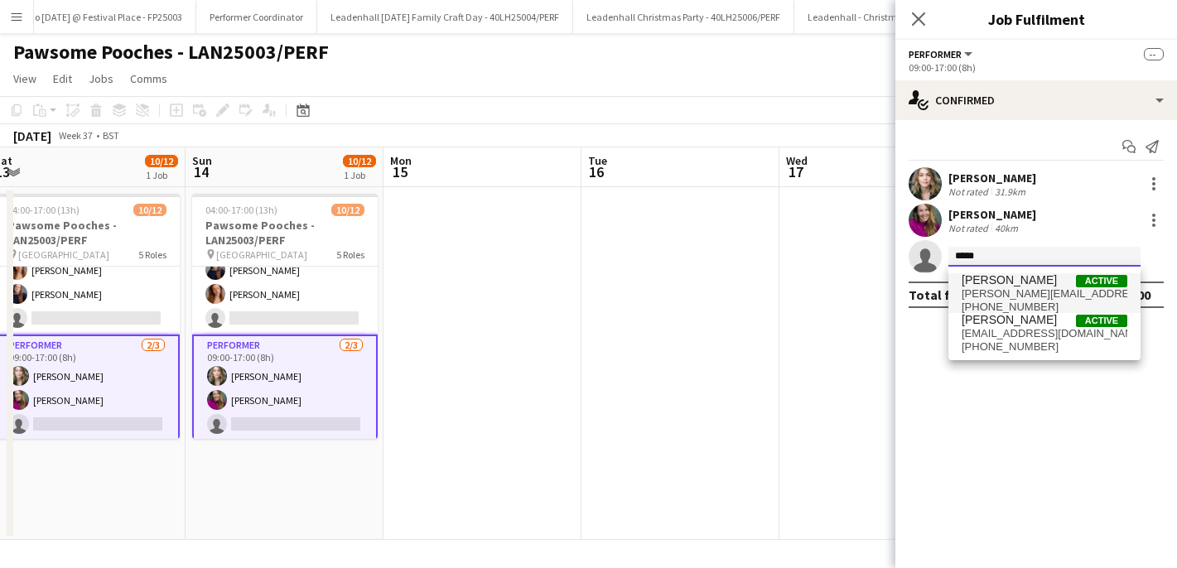
type input "*****"
click at [1023, 288] on span "[PERSON_NAME][EMAIL_ADDRESS][DOMAIN_NAME]" at bounding box center [1045, 294] width 166 height 13
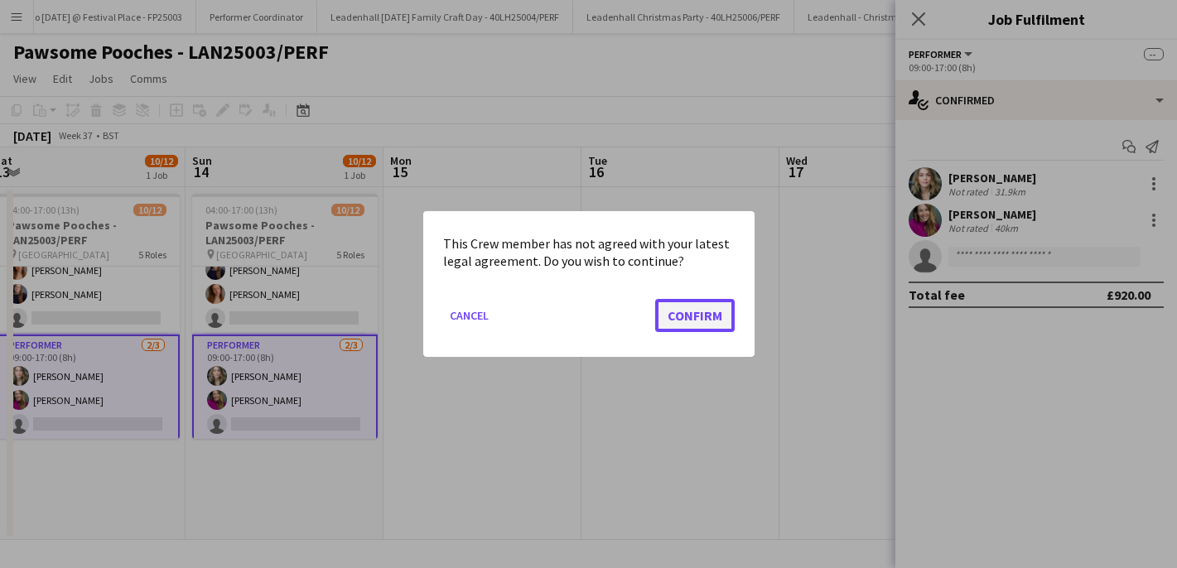
click at [718, 309] on button "Confirm" at bounding box center [695, 315] width 80 height 33
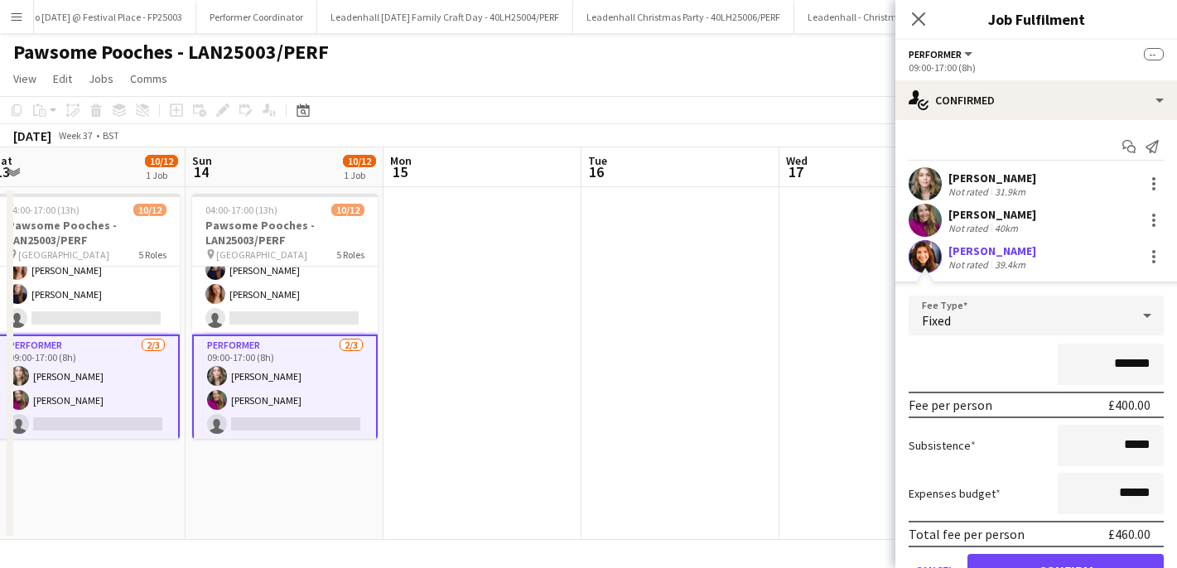
scroll to position [81, 0]
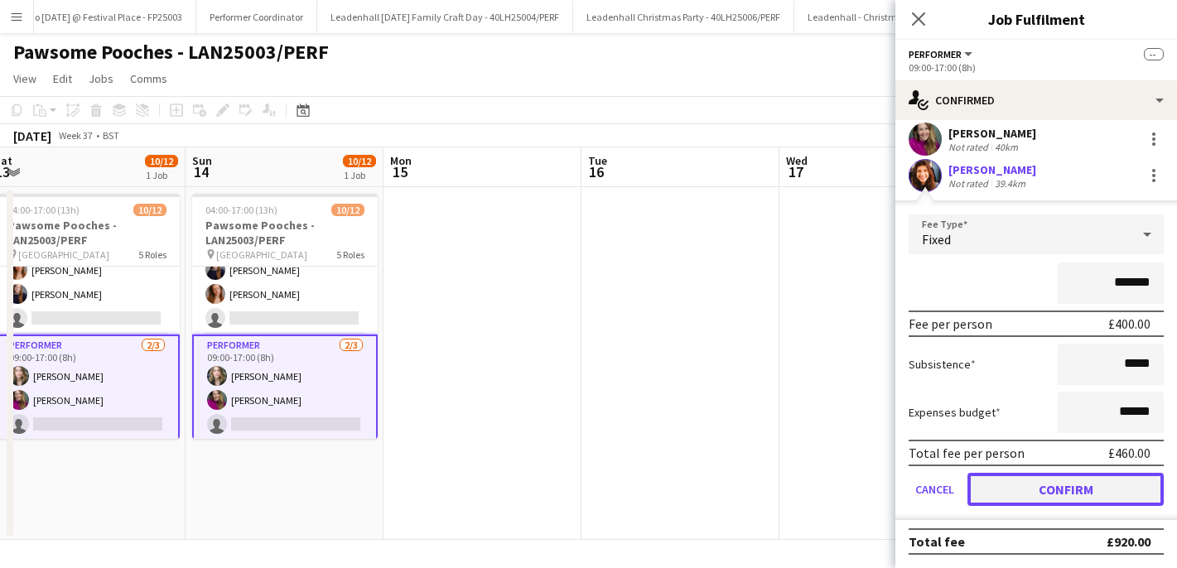
click at [1049, 491] on button "Confirm" at bounding box center [1066, 489] width 196 height 33
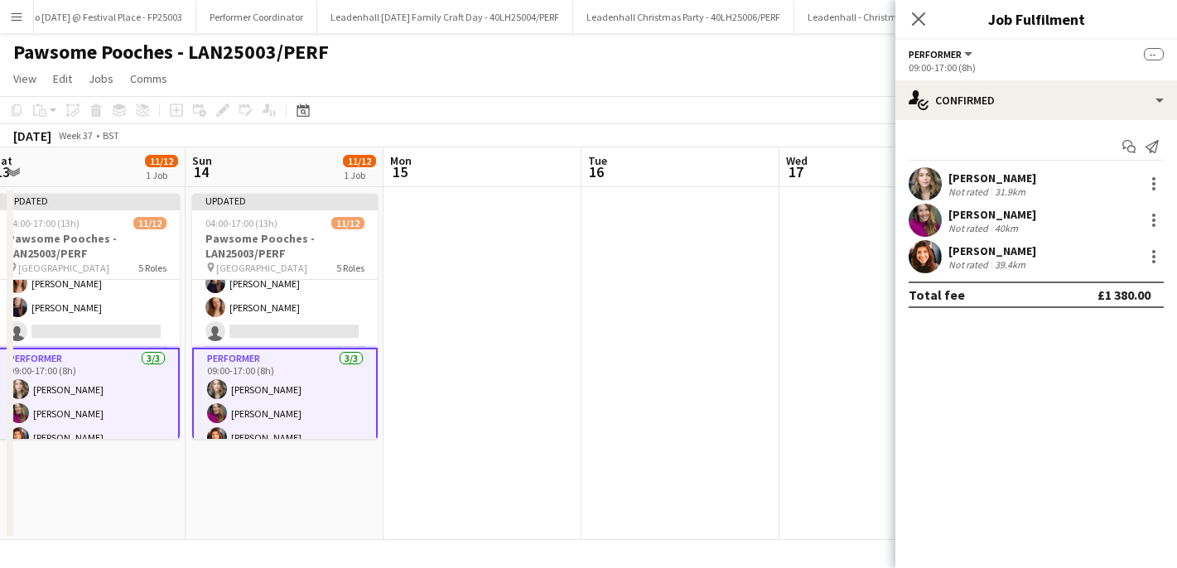
click at [814, 79] on app-page-menu "View Day view expanded Day view collapsed Month view Date picker Jump to [DATE]…" at bounding box center [588, 80] width 1177 height 31
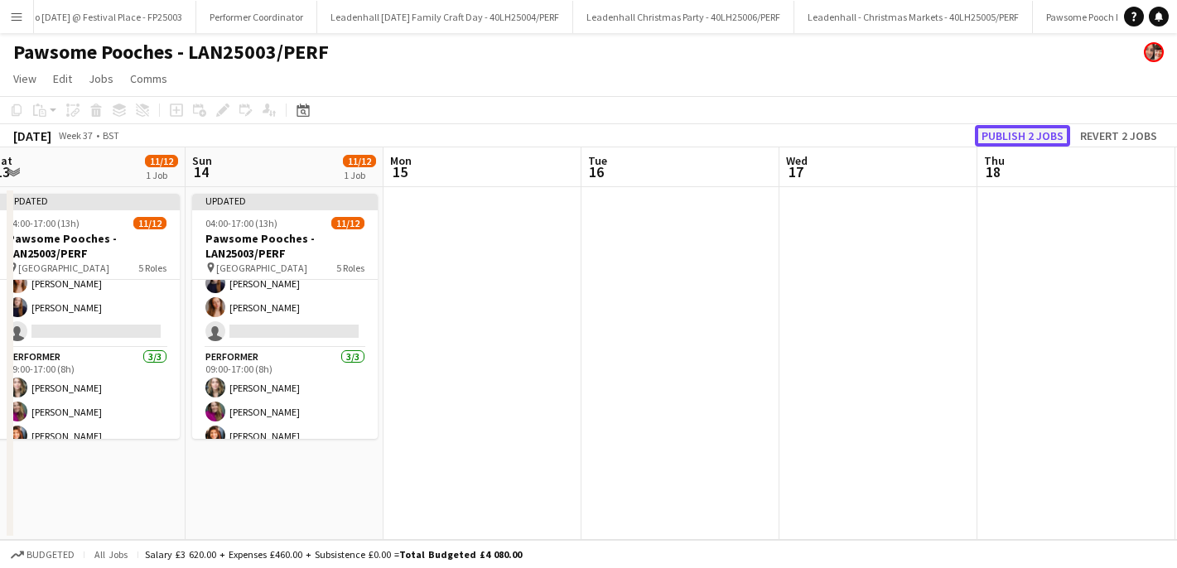
click at [1013, 138] on button "Publish 2 jobs" at bounding box center [1022, 136] width 95 height 22
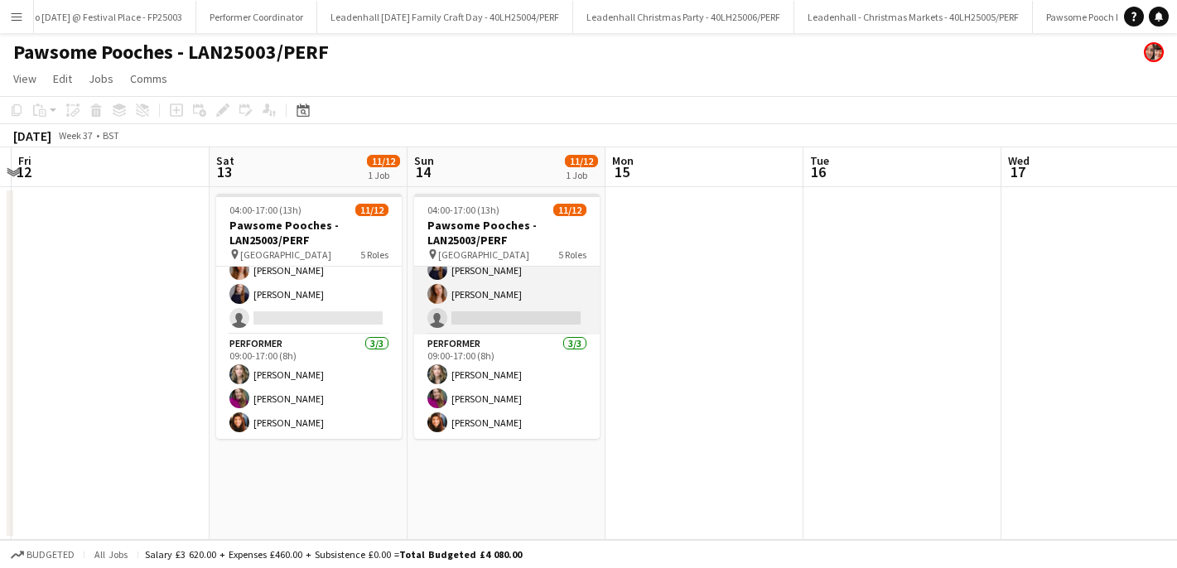
scroll to position [0, 360]
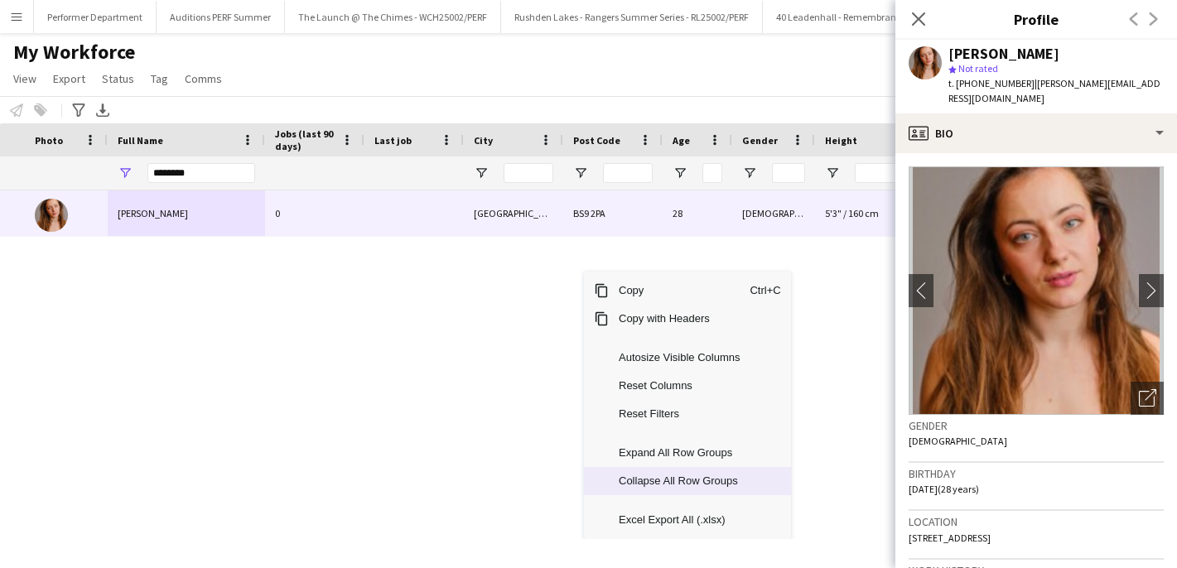
scroll to position [0, 265]
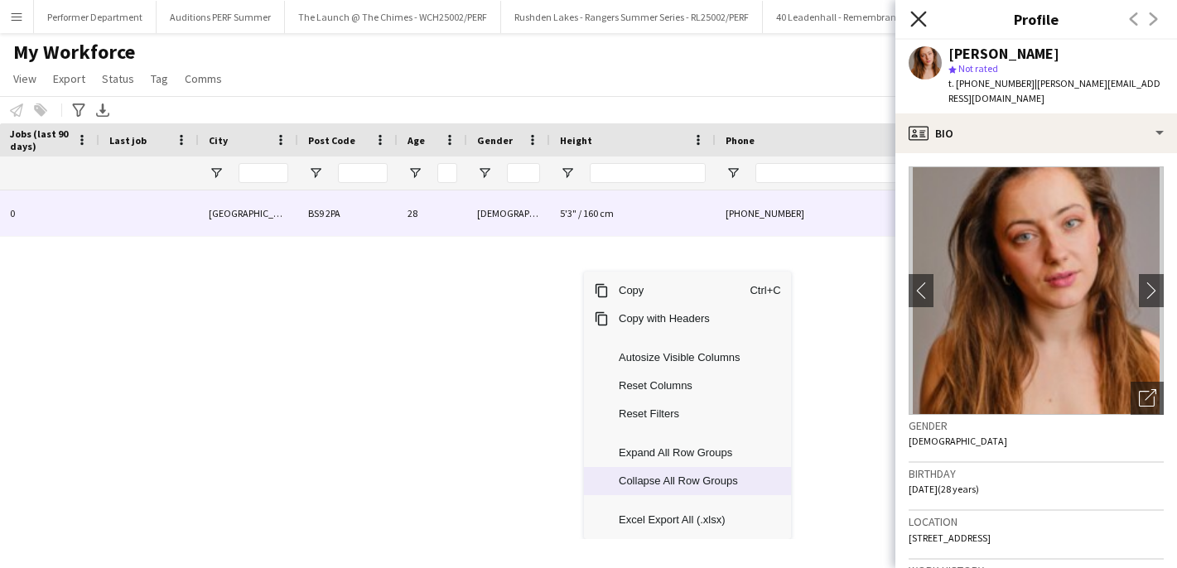
click at [920, 13] on icon "Close pop-in" at bounding box center [919, 19] width 16 height 16
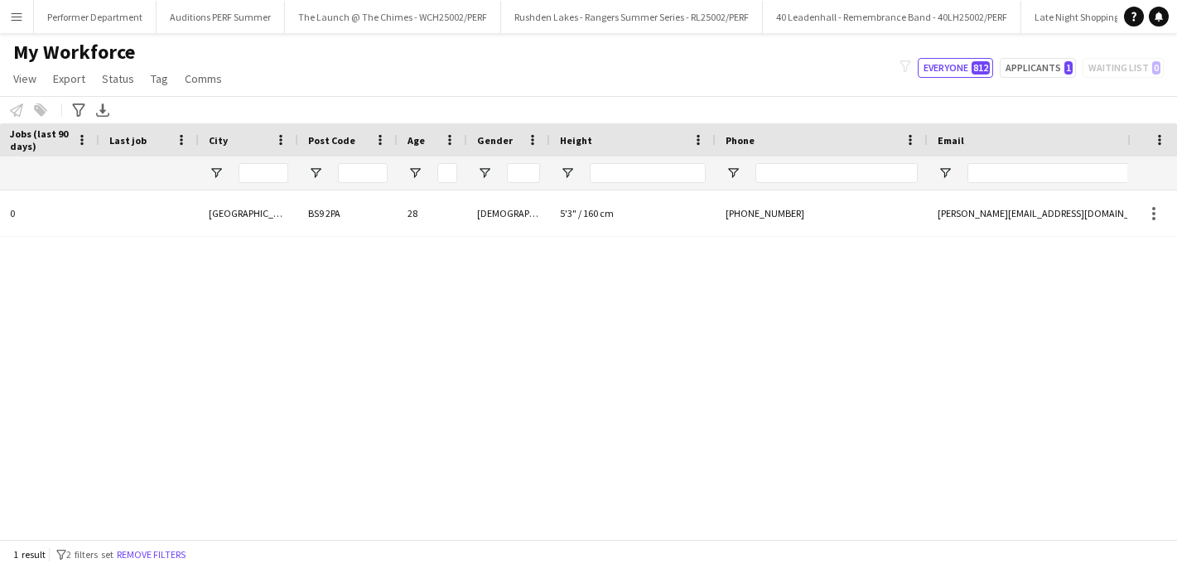
scroll to position [0, 0]
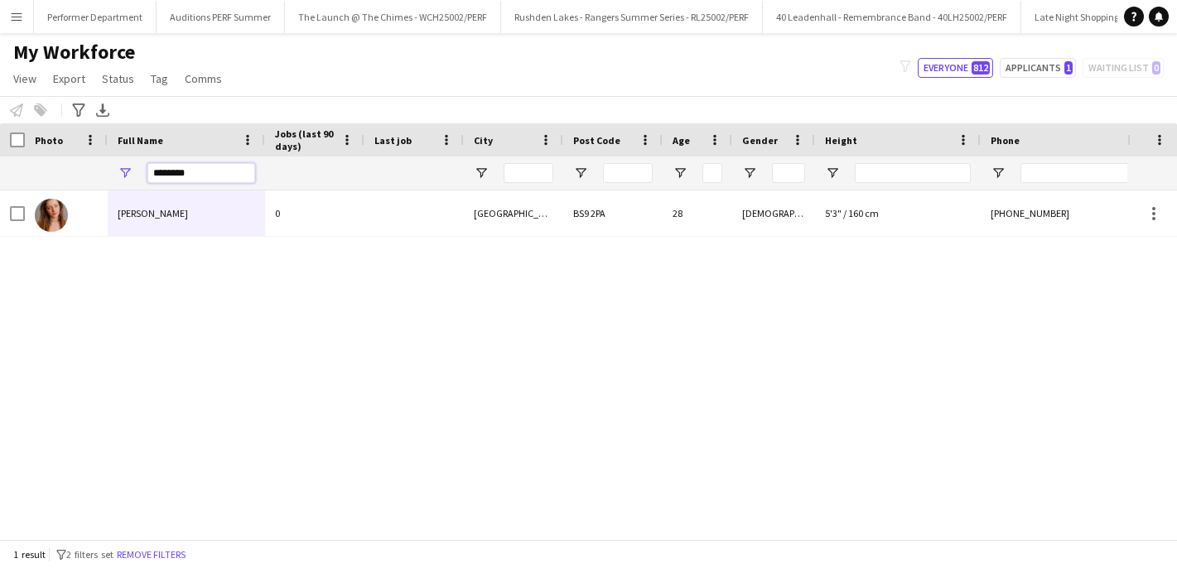
drag, startPoint x: 211, startPoint y: 176, endPoint x: -23, endPoint y: 176, distance: 234.5
click at [0, 176] on html "Menu Boards Boards Boards All jobs Status Workforce Workforce My Workforce Recr…" at bounding box center [588, 284] width 1177 height 568
type input "****"
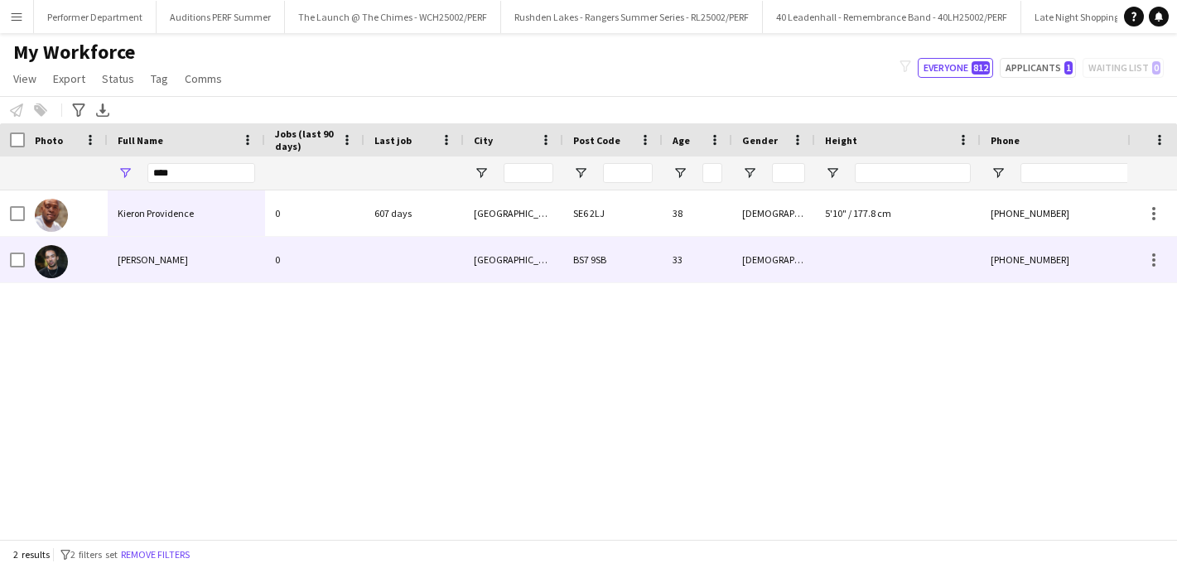
click at [147, 266] on span "Kieron Edwards" at bounding box center [153, 260] width 70 height 12
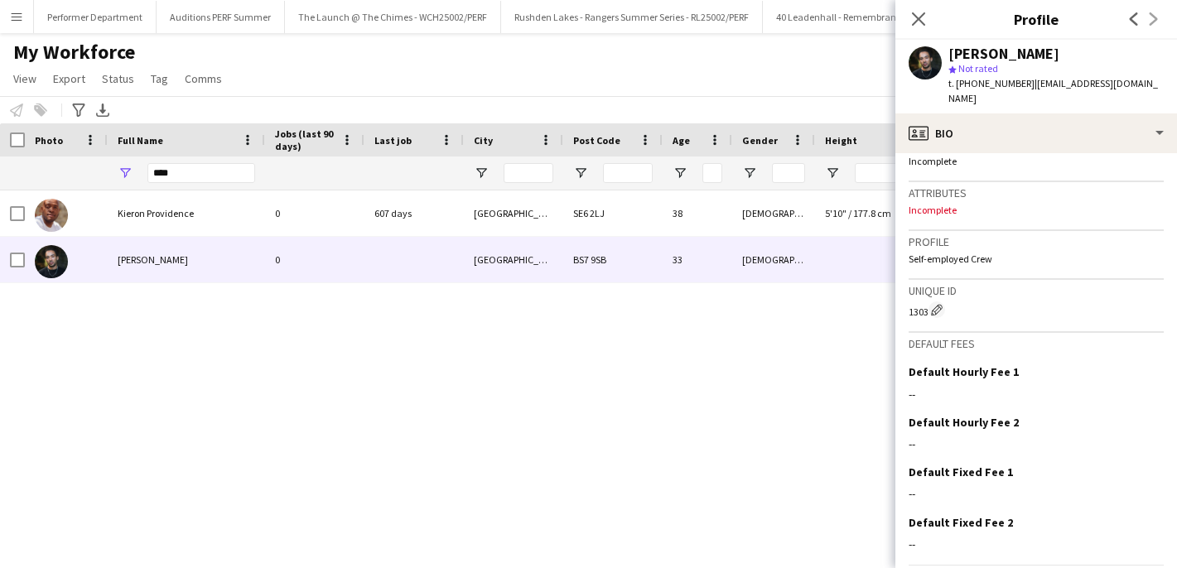
scroll to position [674, 0]
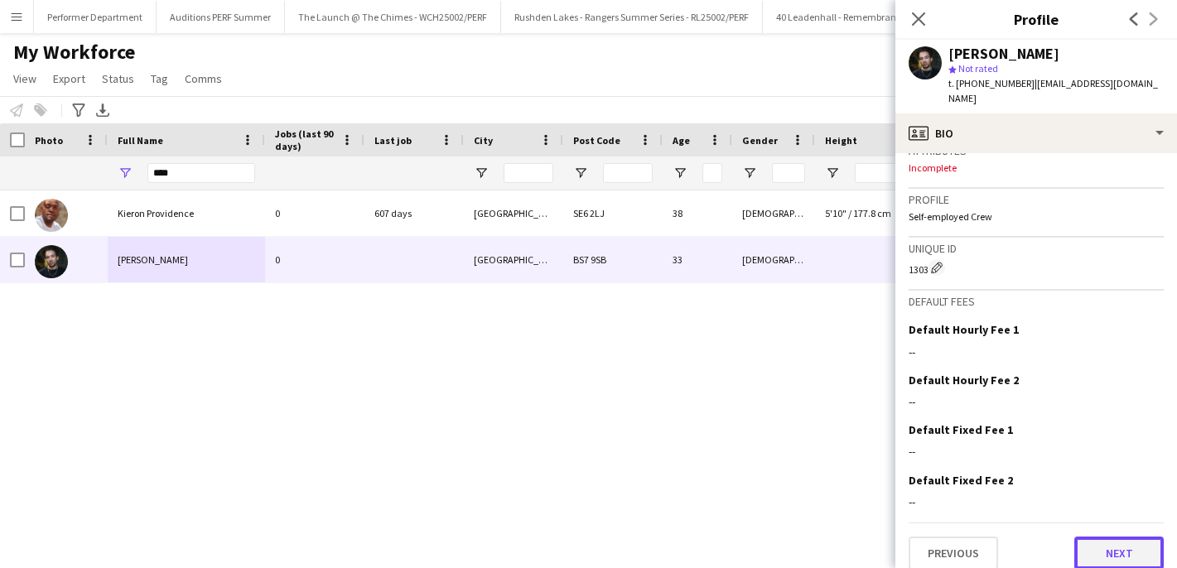
click at [1119, 537] on button "Next" at bounding box center [1119, 553] width 89 height 33
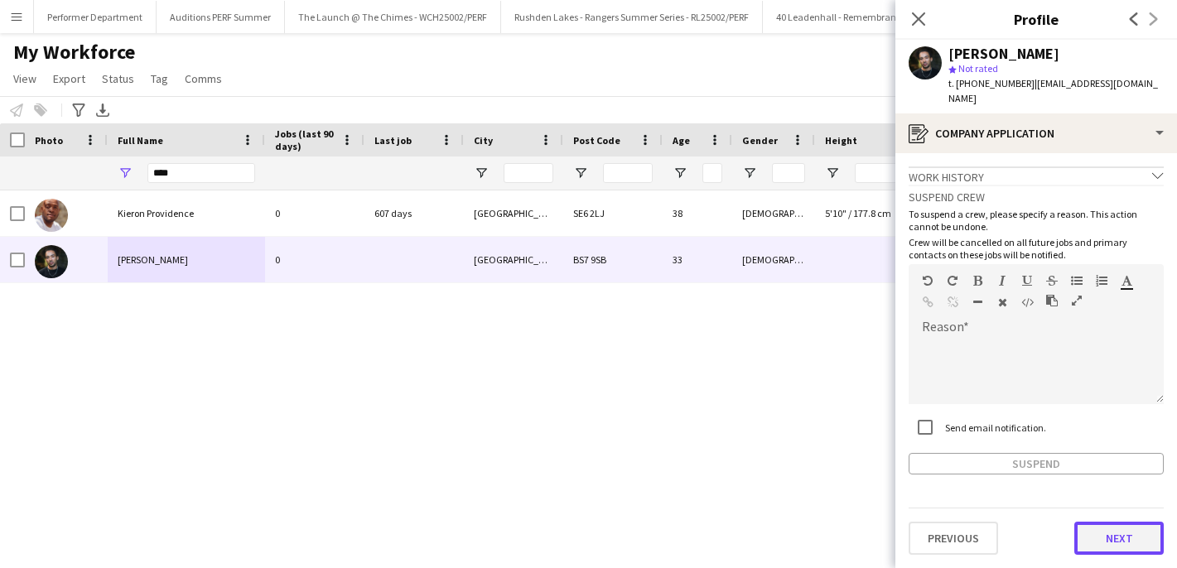
click at [1119, 530] on button "Next" at bounding box center [1119, 538] width 89 height 33
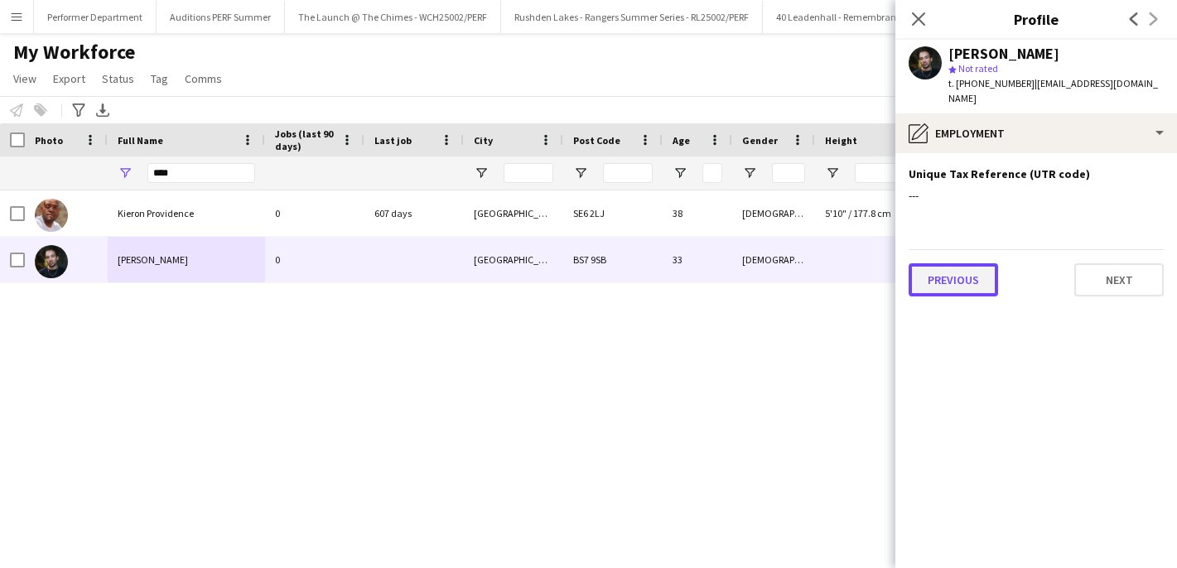
click at [942, 264] on button "Previous" at bounding box center [953, 279] width 89 height 33
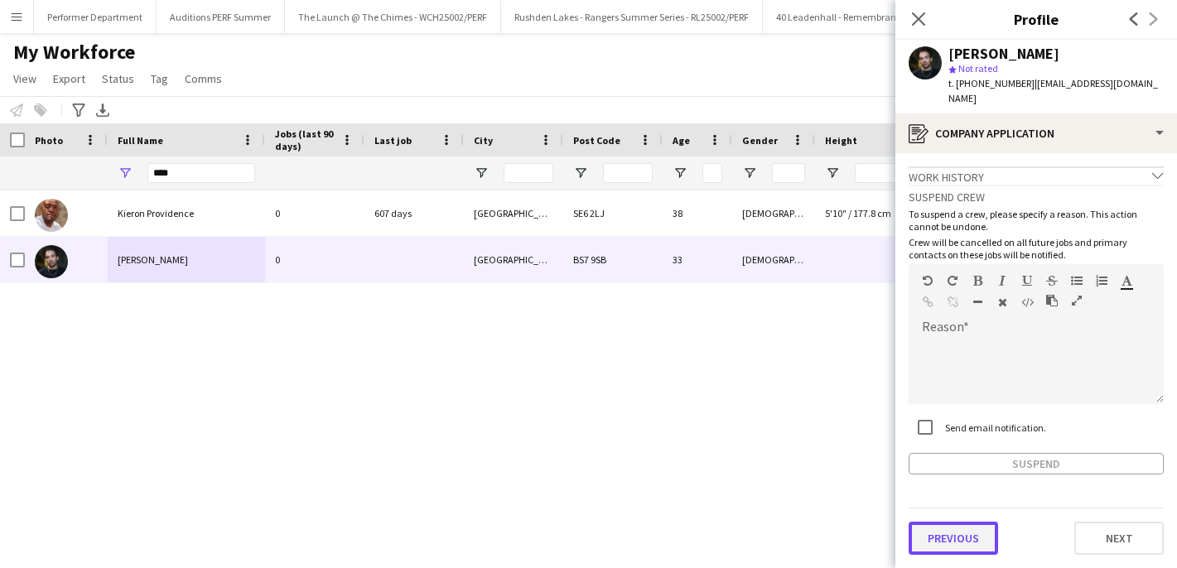
click at [931, 537] on button "Previous" at bounding box center [953, 538] width 89 height 33
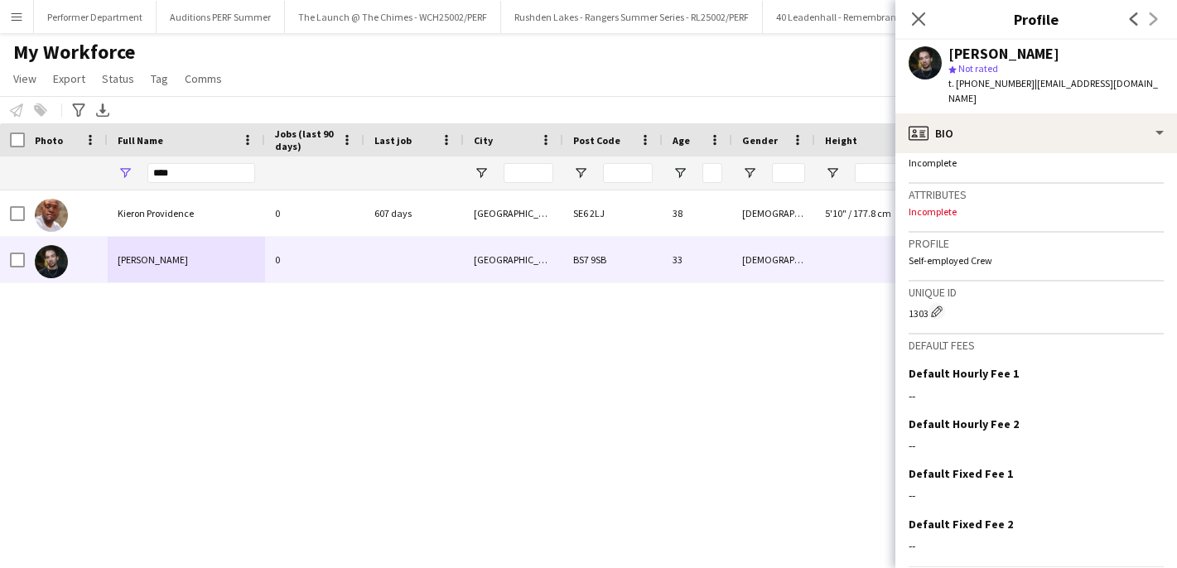
scroll to position [633, 0]
